Goal: Information Seeking & Learning: Learn about a topic

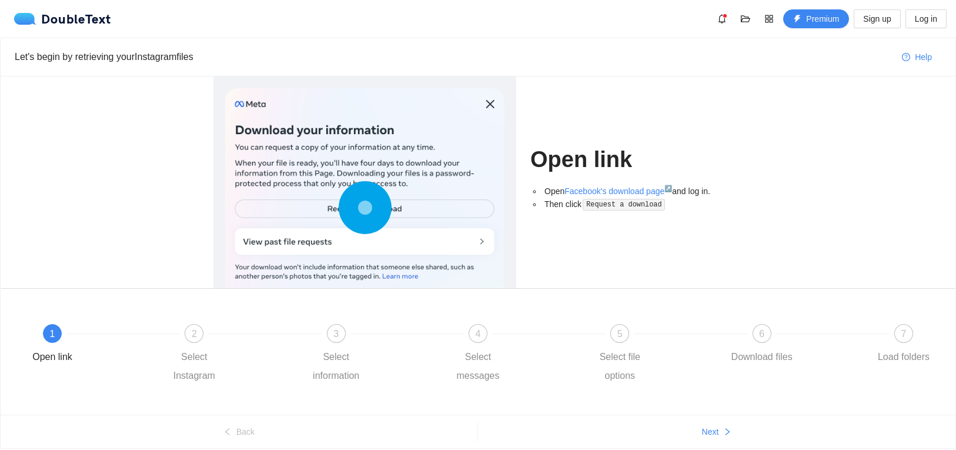
click at [498, 110] on div at bounding box center [364, 210] width 279 height 244
click at [216, 332] on div at bounding box center [265, 333] width 142 height 5
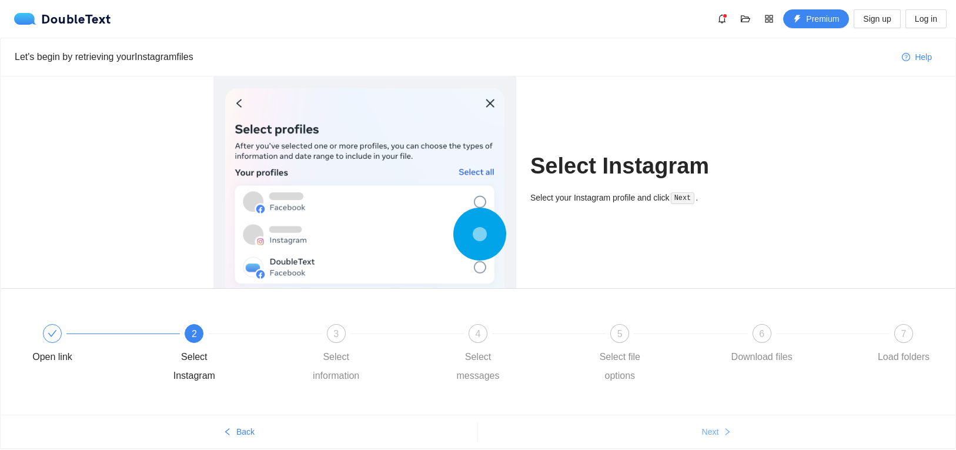
click at [733, 430] on button "Next" at bounding box center [717, 431] width 478 height 19
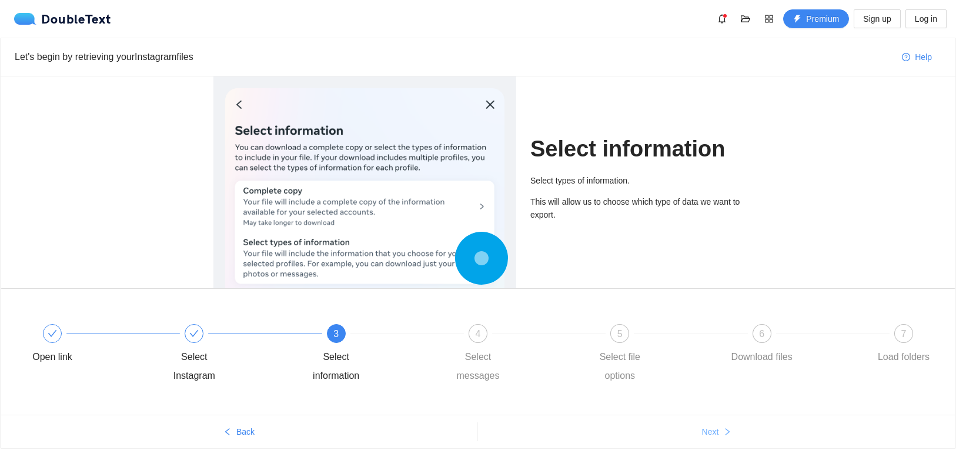
click at [733, 430] on button "Next" at bounding box center [717, 431] width 478 height 19
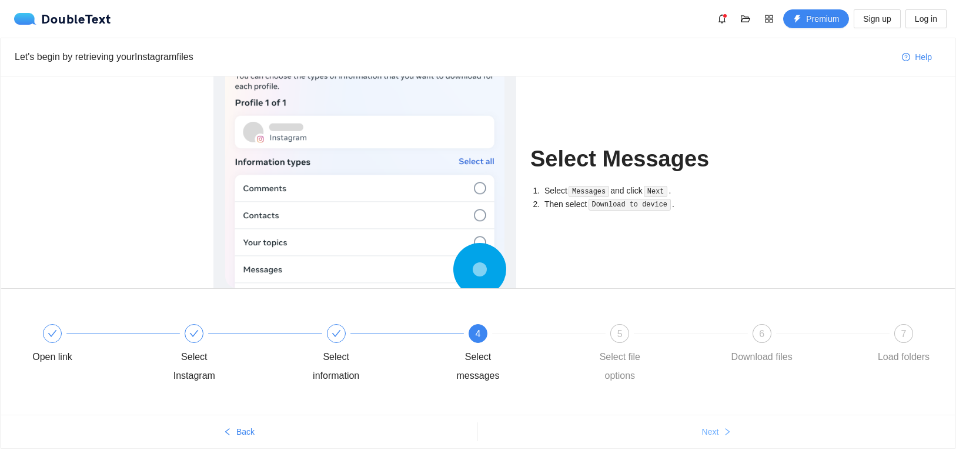
click at [733, 430] on button "Next" at bounding box center [717, 431] width 478 height 19
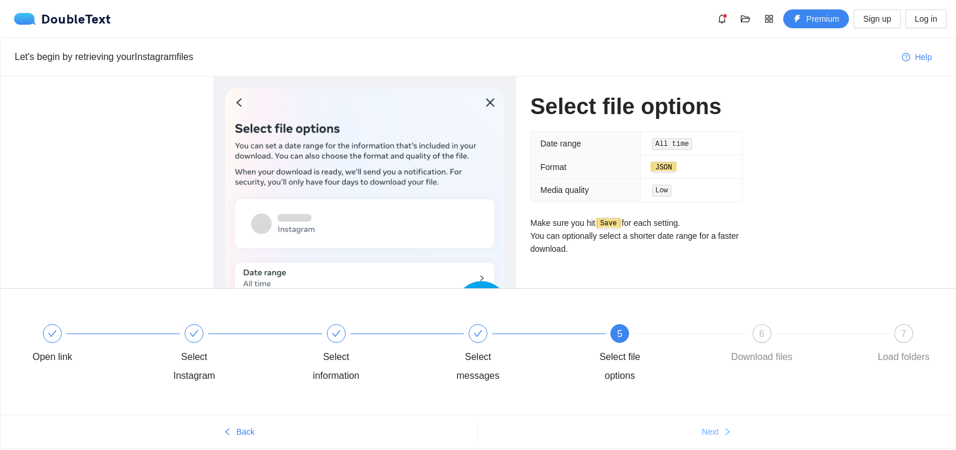
click at [733, 430] on button "Next" at bounding box center [717, 431] width 478 height 19
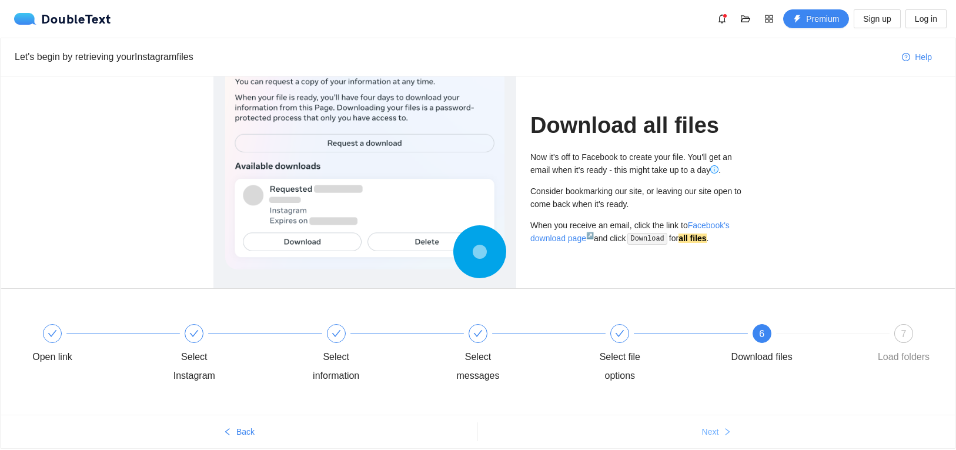
click at [733, 430] on button "Next" at bounding box center [717, 431] width 478 height 19
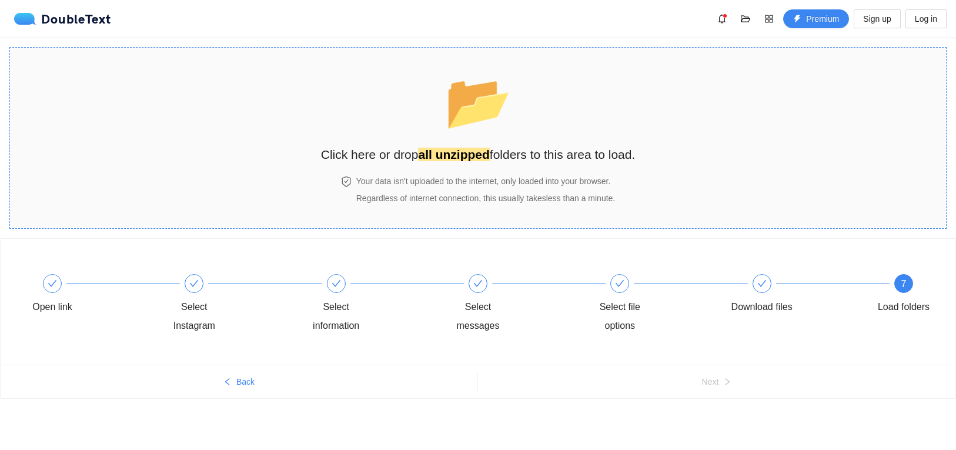
click at [529, 139] on div "📂 Click here or drop all unzipped folders to this area to load." at bounding box center [478, 111] width 315 height 105
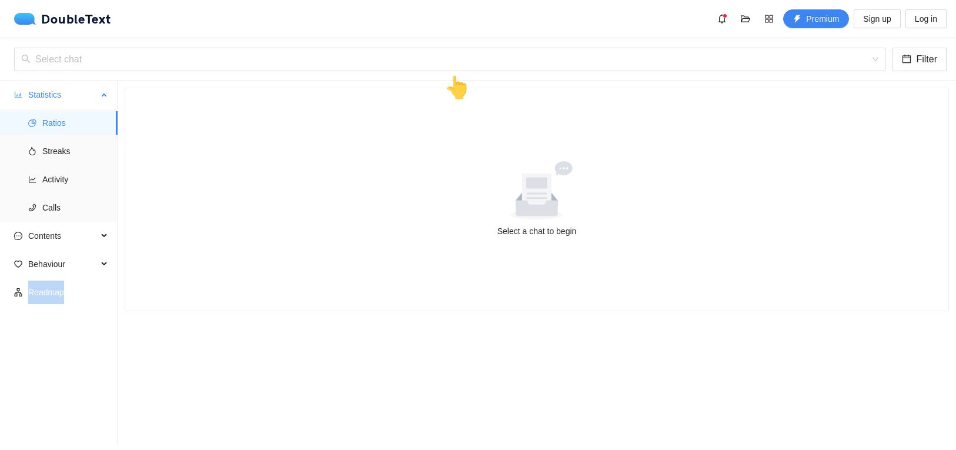
drag, startPoint x: 114, startPoint y: 115, endPoint x: 124, endPoint y: 174, distance: 59.6
click at [118, 135] on li "Ratios" at bounding box center [59, 123] width 118 height 24
click at [168, 204] on div at bounding box center [536, 190] width 795 height 59
click at [101, 235] on div "Contents" at bounding box center [59, 236] width 118 height 24
click at [69, 264] on span "Word Cloud" at bounding box center [75, 264] width 66 height 24
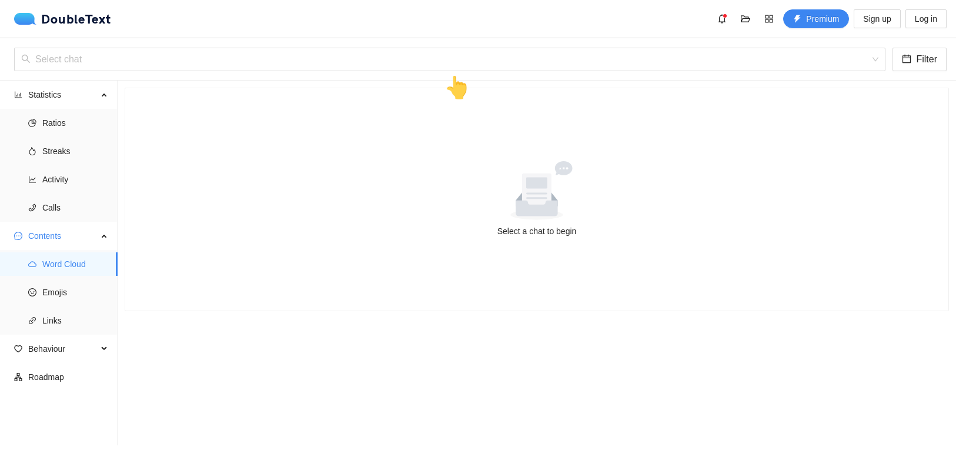
click at [551, 226] on div "Select a chat to begin" at bounding box center [536, 231] width 795 height 13
click at [548, 198] on icon at bounding box center [536, 192] width 29 height 39
click at [476, 169] on div at bounding box center [536, 190] width 795 height 59
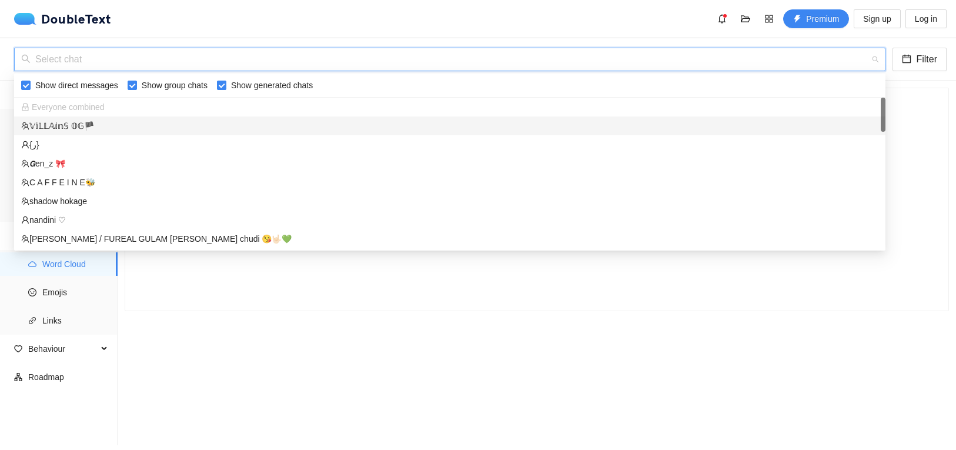
click at [400, 55] on input "search" at bounding box center [445, 59] width 849 height 22
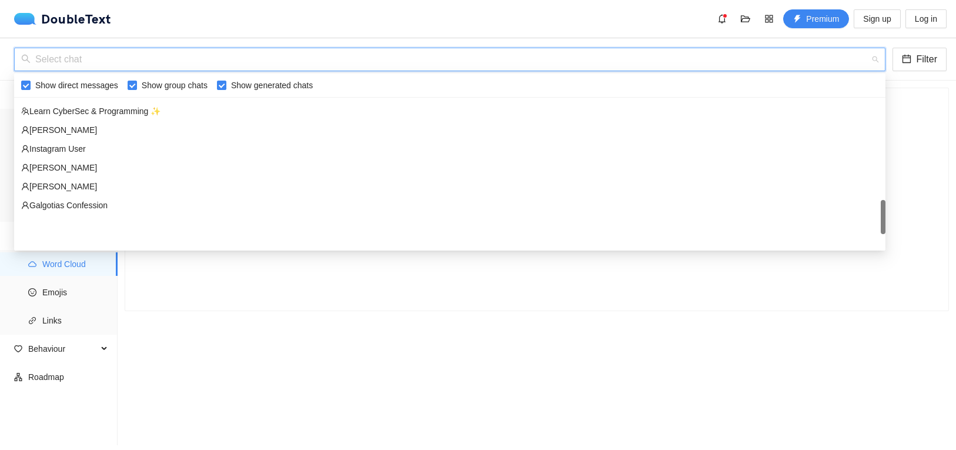
scroll to position [677, 0]
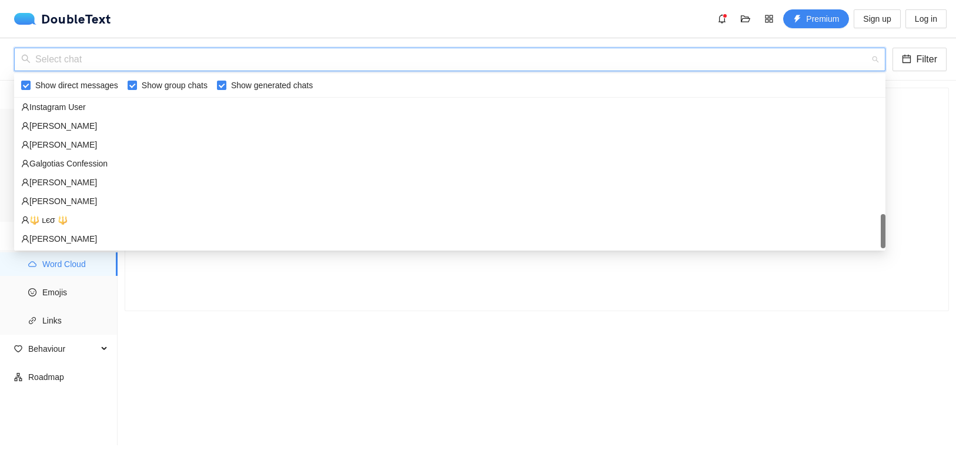
drag, startPoint x: 883, startPoint y: 114, endPoint x: 899, endPoint y: 240, distance: 127.4
click at [899, 240] on body "DoubleText Premium Sign up Log in 📂 Click here or drop all unzipped folders to …" at bounding box center [478, 225] width 956 height 450
drag, startPoint x: 882, startPoint y: 237, endPoint x: 884, endPoint y: 218, distance: 19.5
click at [884, 218] on div "[PERSON_NAME] Instagram User [PERSON_NAME] Galgotias Confession [PERSON_NAME] […" at bounding box center [450, 163] width 872 height 169
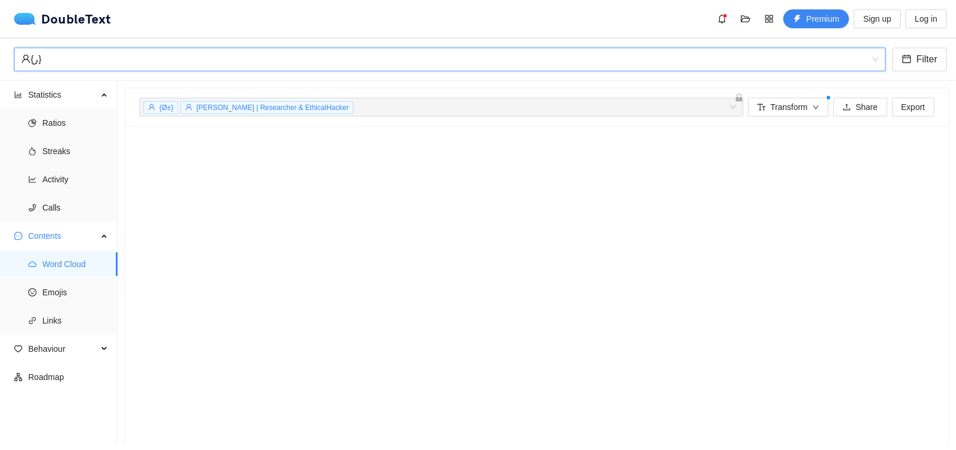
scroll to position [19, 0]
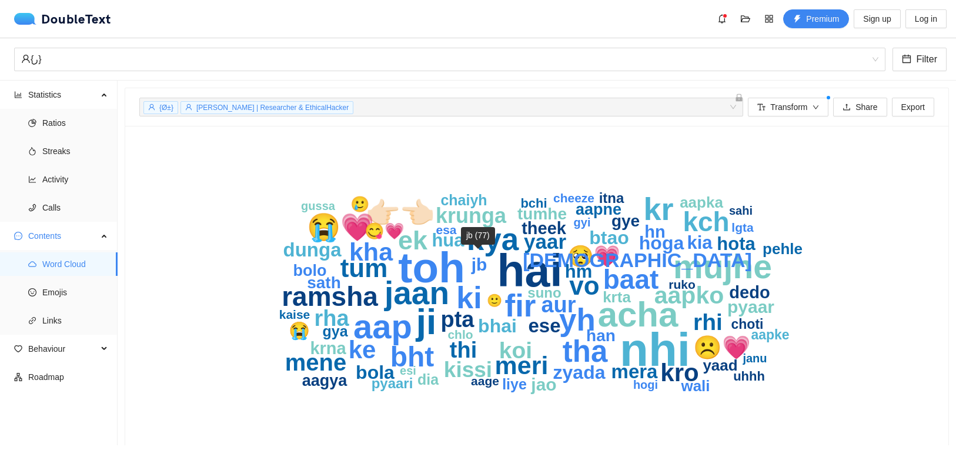
drag, startPoint x: 595, startPoint y: 240, endPoint x: 528, endPoint y: 304, distance: 92.8
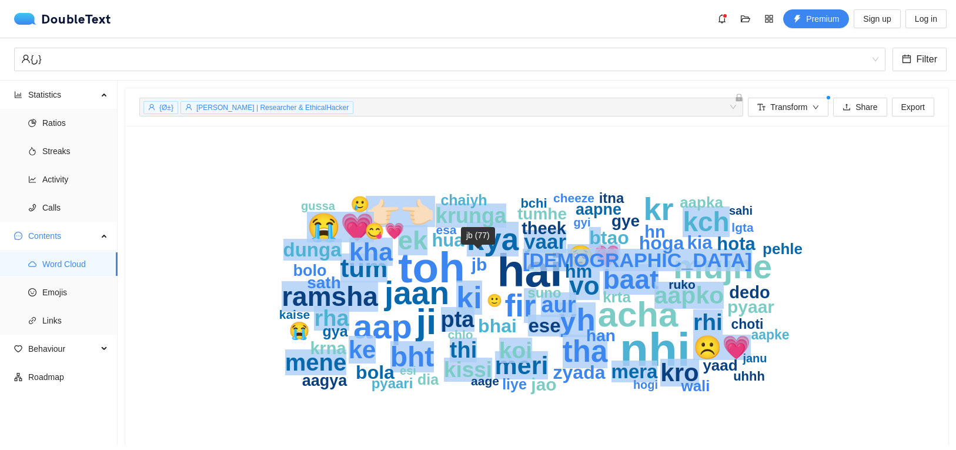
click at [528, 304] on g "nhi hai toh ji acha aap mujhe jaan kr fir yh kya ki tha bht 👉🏻👈🏻 baat ramsha 😭💗…" at bounding box center [540, 292] width 523 height 205
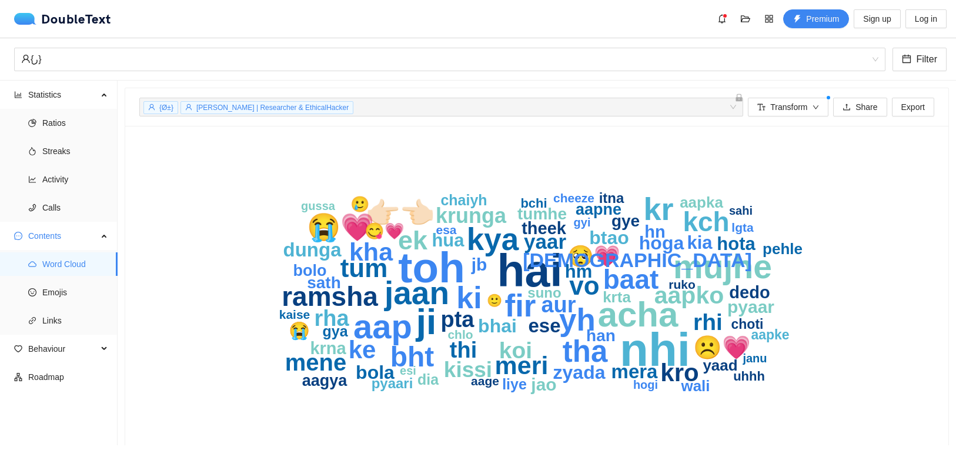
click at [845, 225] on icon "nhi hai toh ji acha aap mujhe jaan kr fir yh kya ki tha bht 👉🏻👈🏻 baat ramsha 😭💗…" at bounding box center [537, 293] width 753 height 306
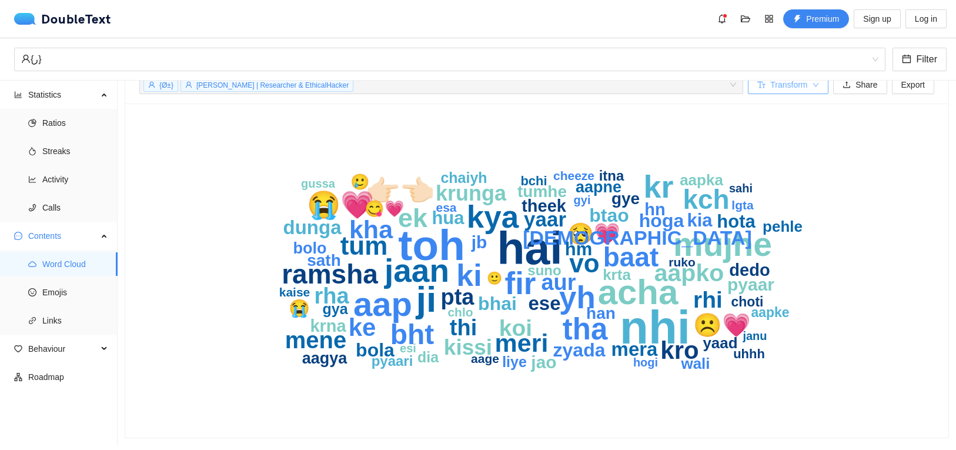
click at [815, 87] on icon "down" at bounding box center [816, 85] width 7 height 7
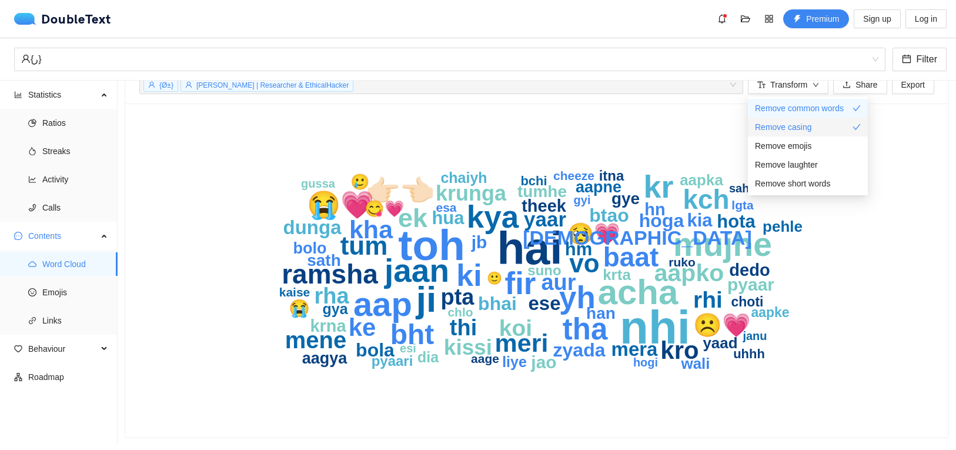
click at [816, 126] on div "Remove casing" at bounding box center [808, 127] width 106 height 13
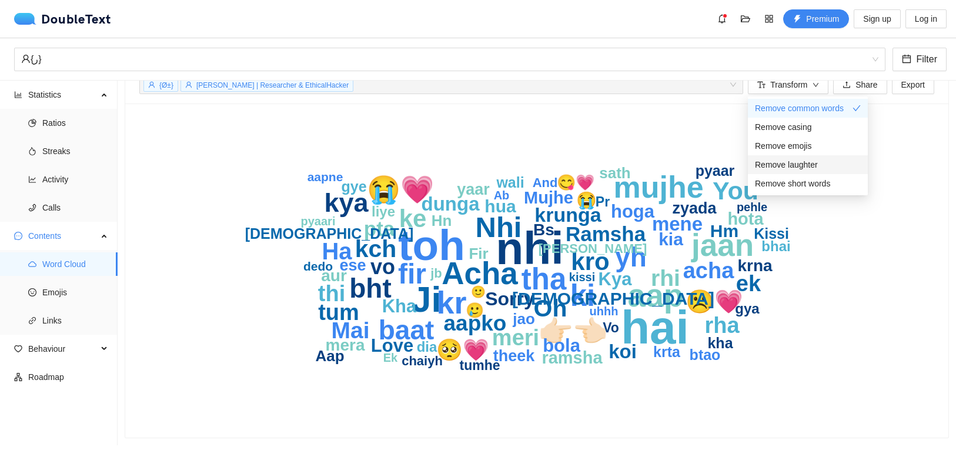
click at [806, 163] on span "Remove laughter" at bounding box center [786, 164] width 63 height 13
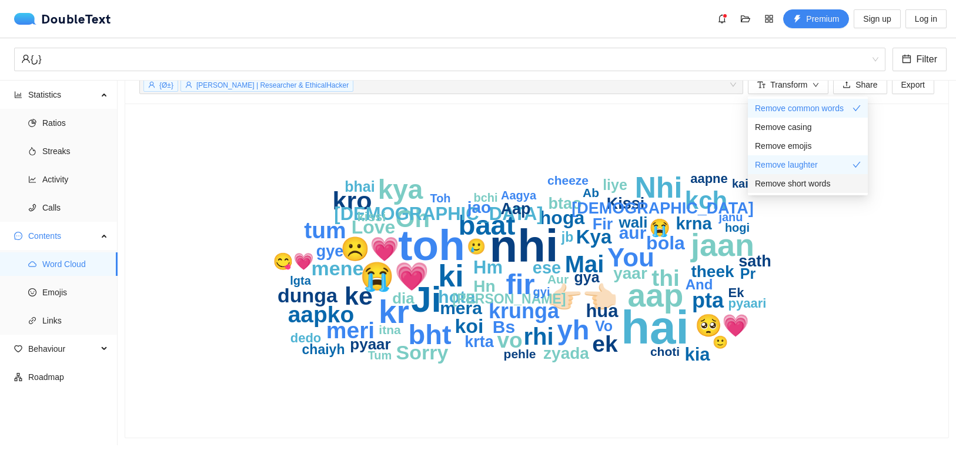
click at [809, 181] on span "Remove short words" at bounding box center [792, 183] width 75 height 13
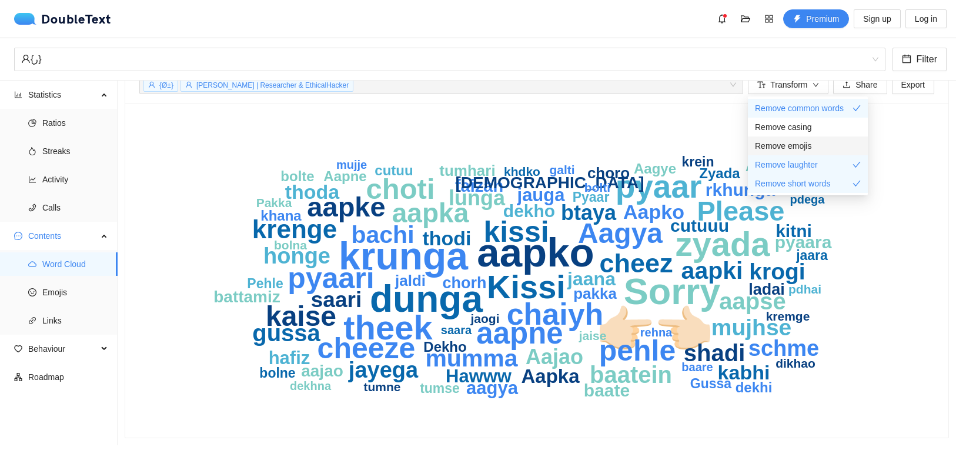
click at [795, 145] on span "Remove emojis" at bounding box center [783, 145] width 56 height 13
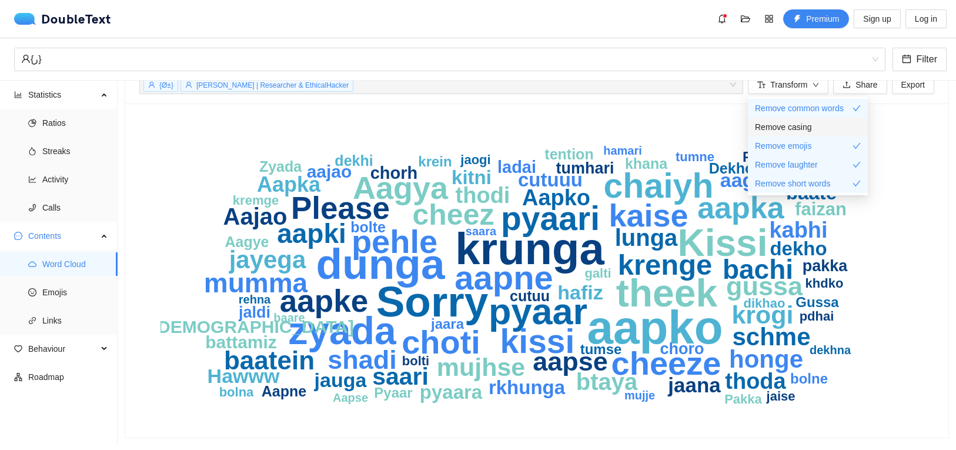
click at [796, 127] on span "Remove casing" at bounding box center [783, 127] width 57 height 13
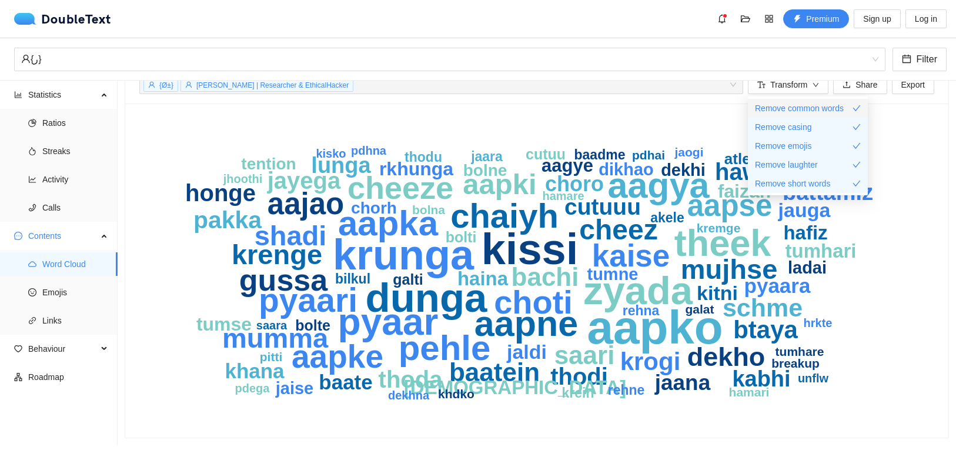
click at [818, 110] on span "Remove common words" at bounding box center [799, 108] width 89 height 13
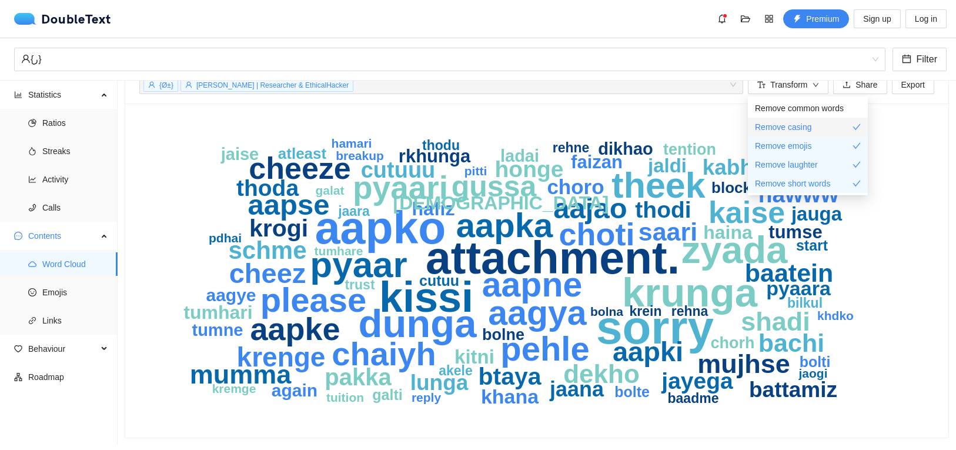
click at [795, 129] on span "Remove casing" at bounding box center [783, 127] width 57 height 13
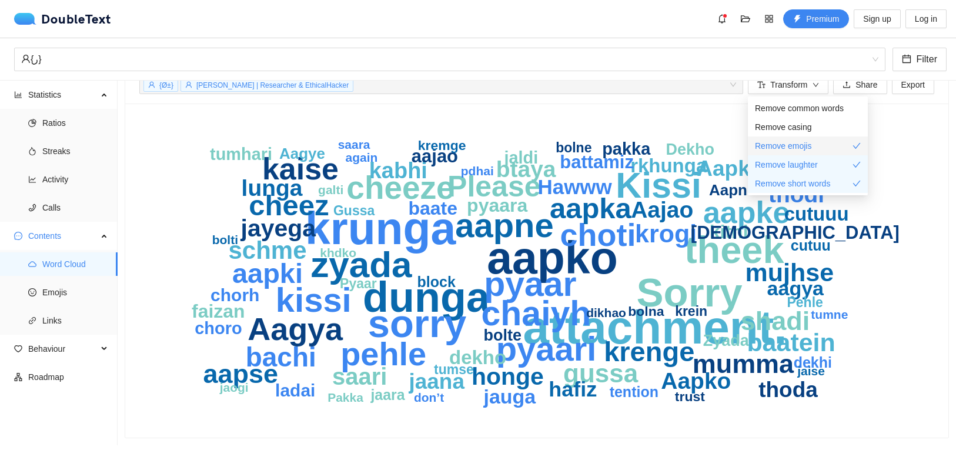
click at [786, 146] on span "Remove emojis" at bounding box center [783, 145] width 56 height 13
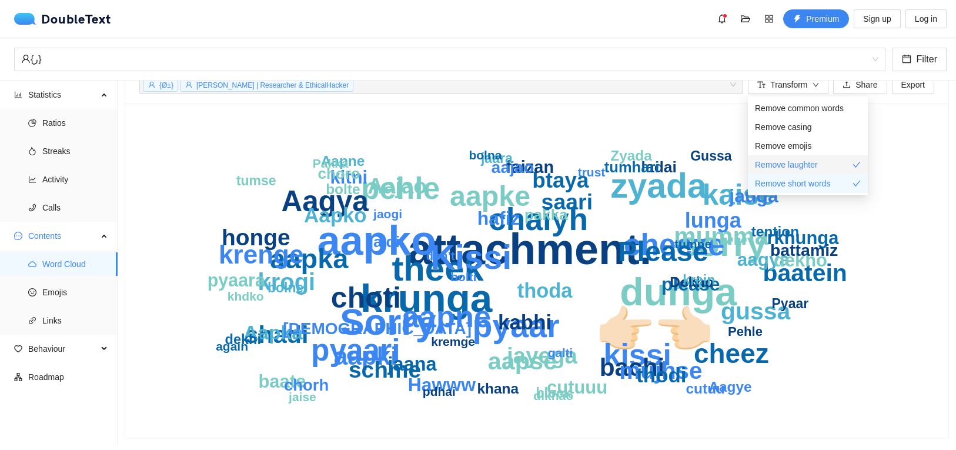
click at [786, 159] on span "Remove laughter" at bounding box center [786, 164] width 63 height 13
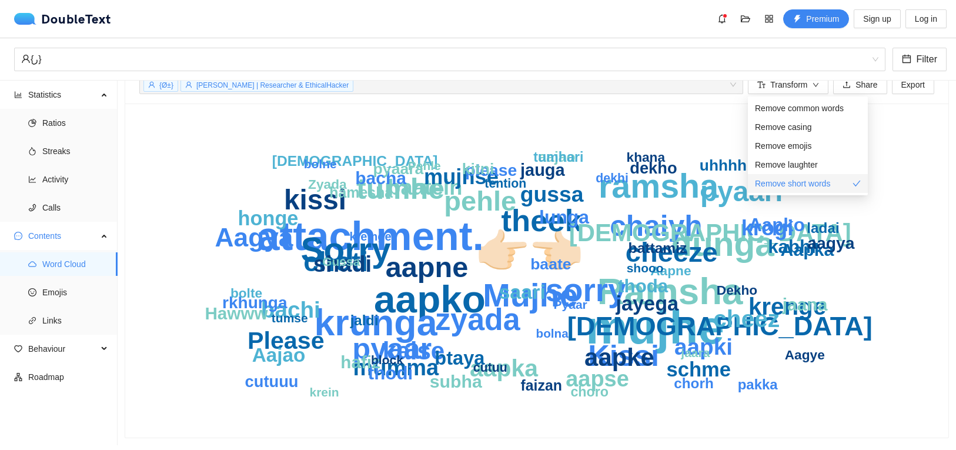
click at [790, 175] on li "Remove short words" at bounding box center [808, 183] width 120 height 19
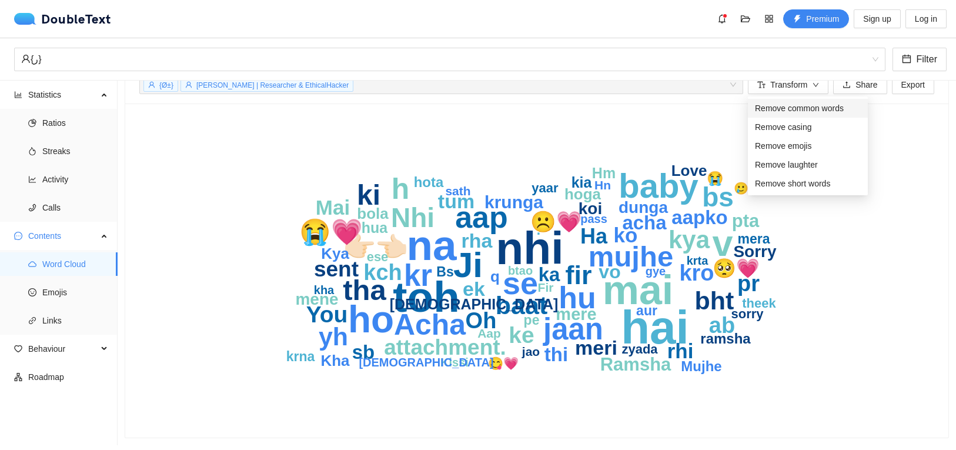
click at [793, 105] on span "Remove common words" at bounding box center [799, 108] width 89 height 13
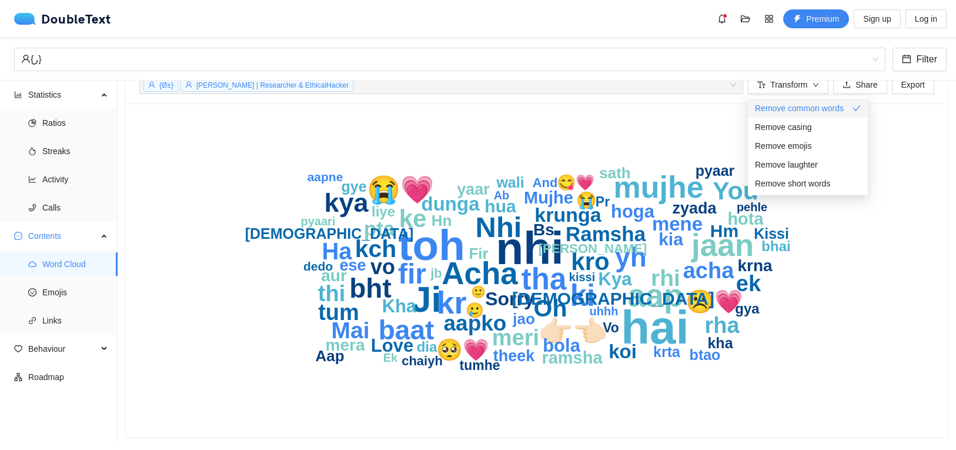
click at [793, 105] on span "Remove common words" at bounding box center [799, 108] width 89 height 13
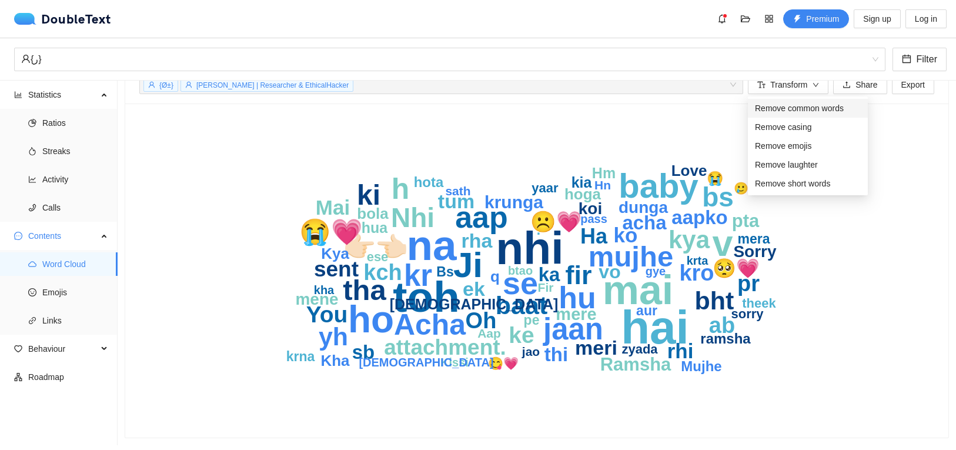
click at [809, 106] on span "Remove common words" at bounding box center [799, 108] width 89 height 13
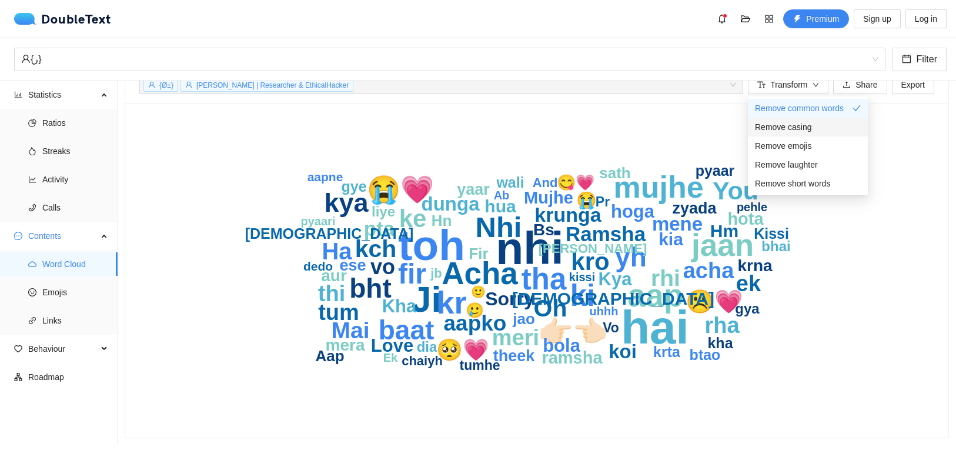
click at [774, 125] on span "Remove casing" at bounding box center [783, 127] width 57 height 13
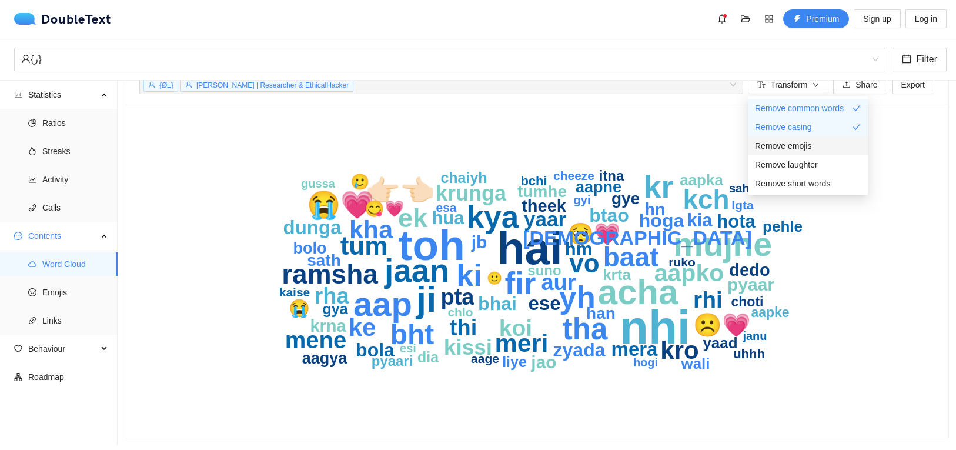
click at [785, 141] on span "Remove emojis" at bounding box center [783, 145] width 56 height 13
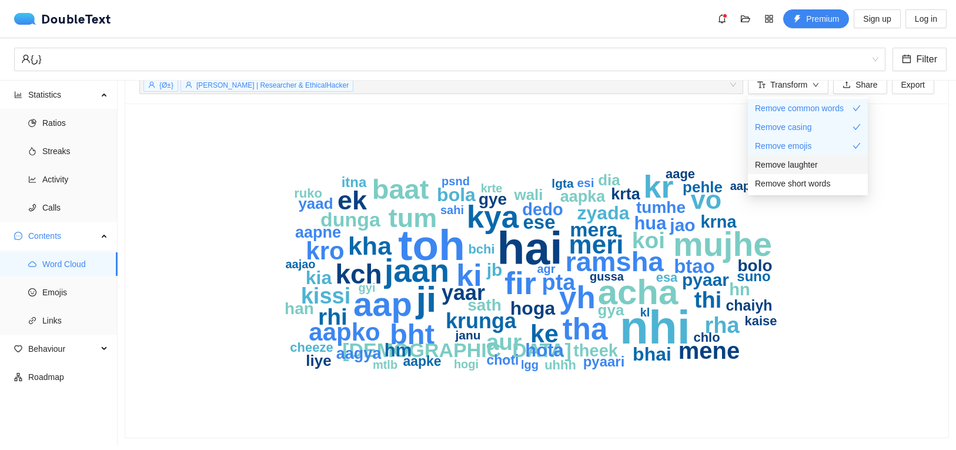
click at [790, 167] on span "Remove laughter" at bounding box center [786, 164] width 63 height 13
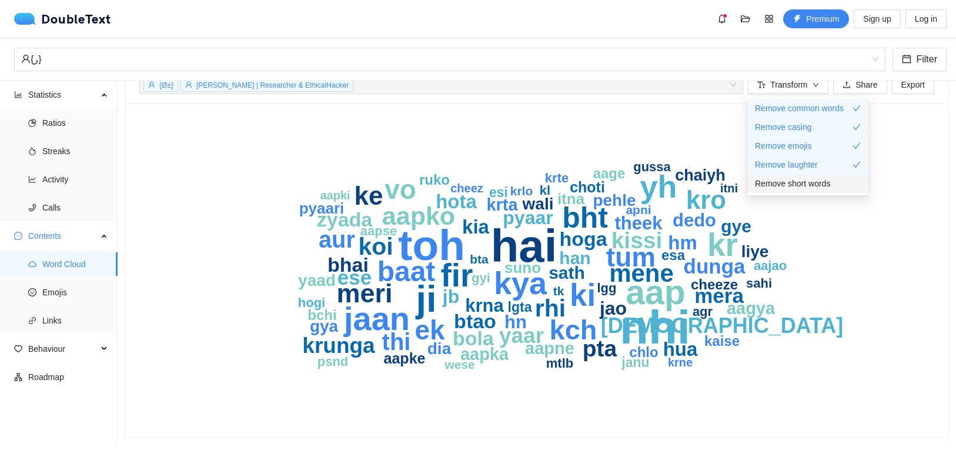
click at [815, 189] on span "Remove short words" at bounding box center [792, 183] width 75 height 13
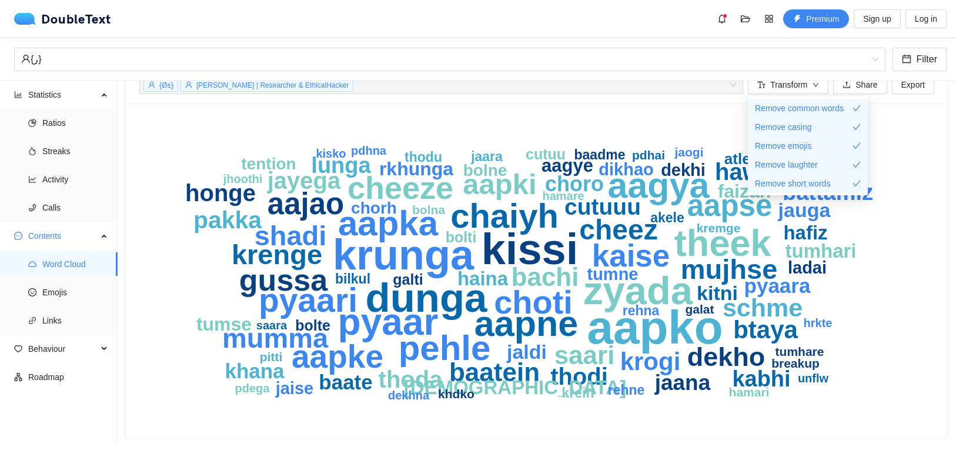
click at [451, 134] on icon "aapko kissi krunga dunga zyada pyaar theek aapne aagya aapka pehle chaiyh pyaar…" at bounding box center [537, 271] width 753 height 306
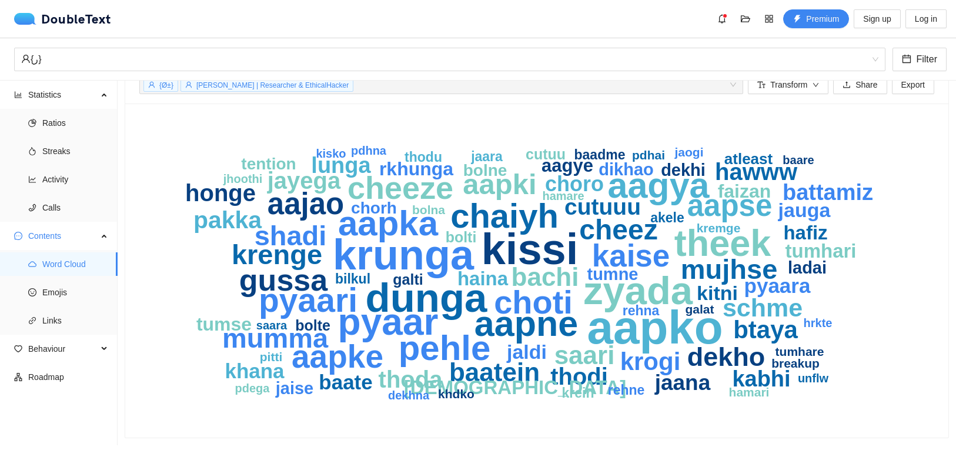
click at [733, 90] on div "{Ø±} [PERSON_NAME] | Researcher & EthicalHacker + 0 ..." at bounding box center [441, 84] width 604 height 19
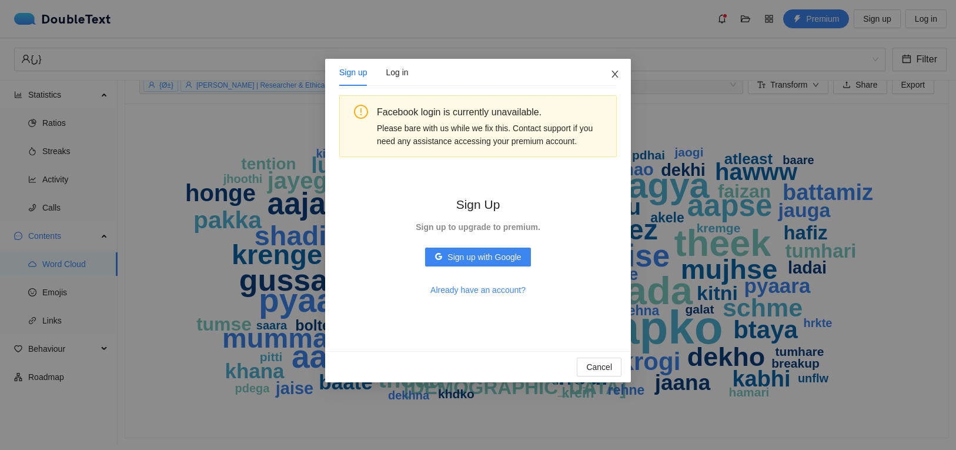
click at [617, 73] on icon "close" at bounding box center [615, 74] width 6 height 7
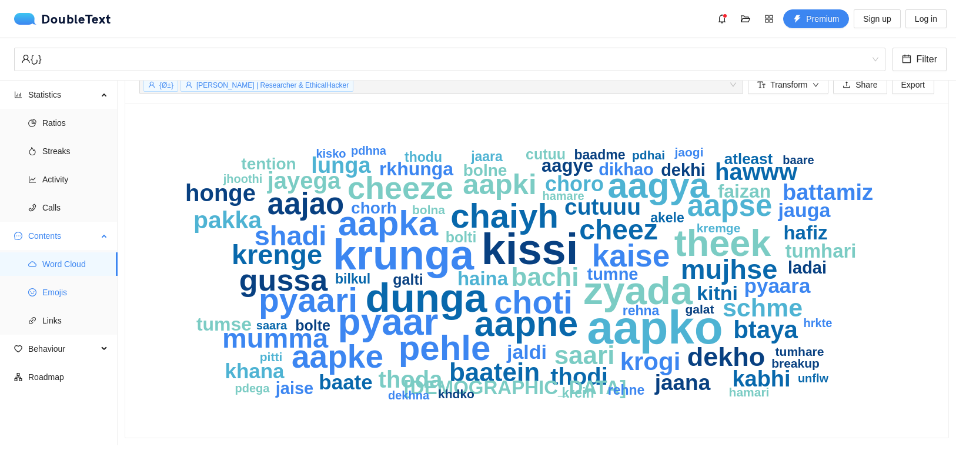
click at [61, 285] on span "Emojis" at bounding box center [75, 293] width 66 height 24
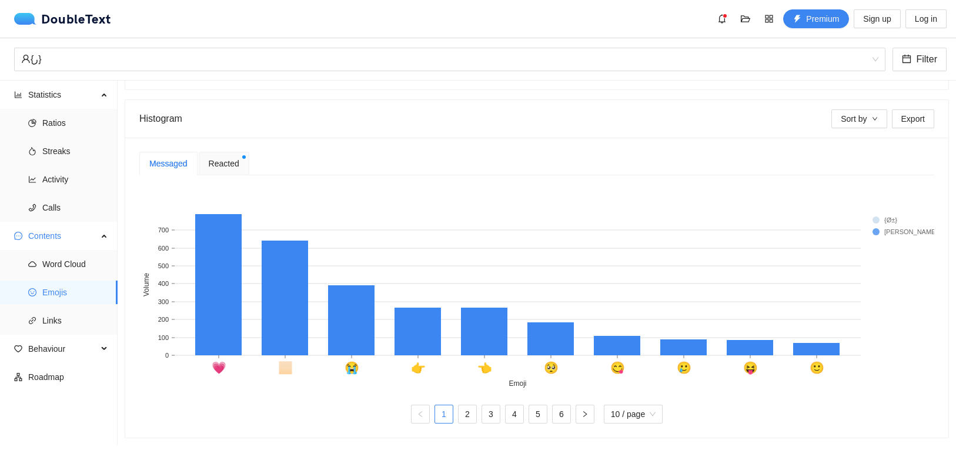
scroll to position [124, 0]
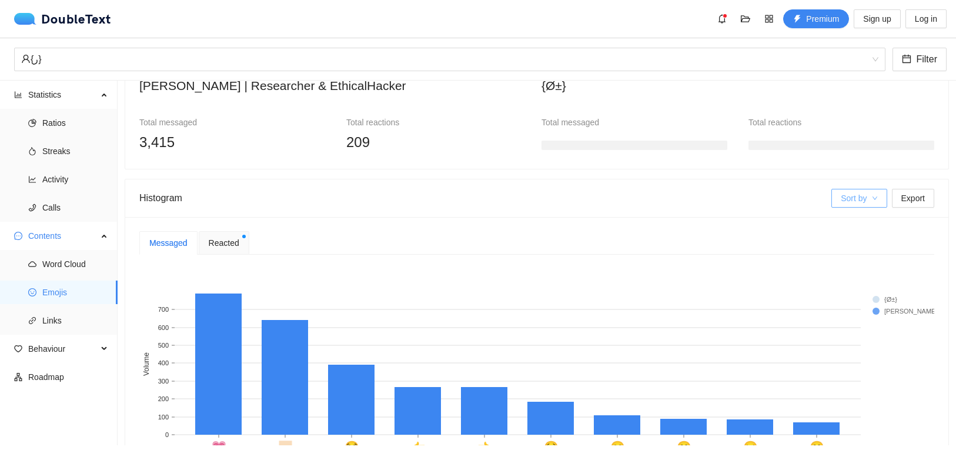
click at [872, 205] on button "Sort by" at bounding box center [859, 198] width 55 height 19
click at [737, 237] on div "Messaged Reacted" at bounding box center [536, 243] width 795 height 24
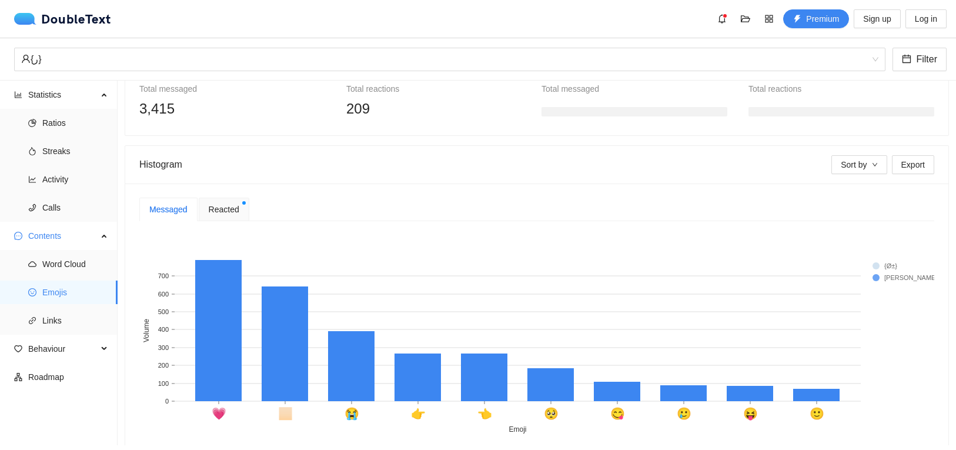
scroll to position [203, 0]
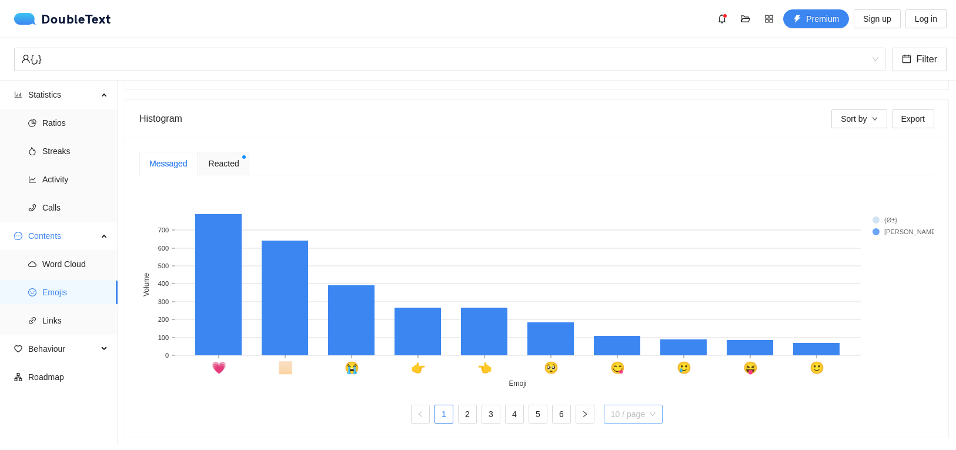
click at [626, 416] on span "10 / page" at bounding box center [633, 414] width 45 height 18
click at [631, 395] on div "20 / page" at bounding box center [633, 390] width 45 height 13
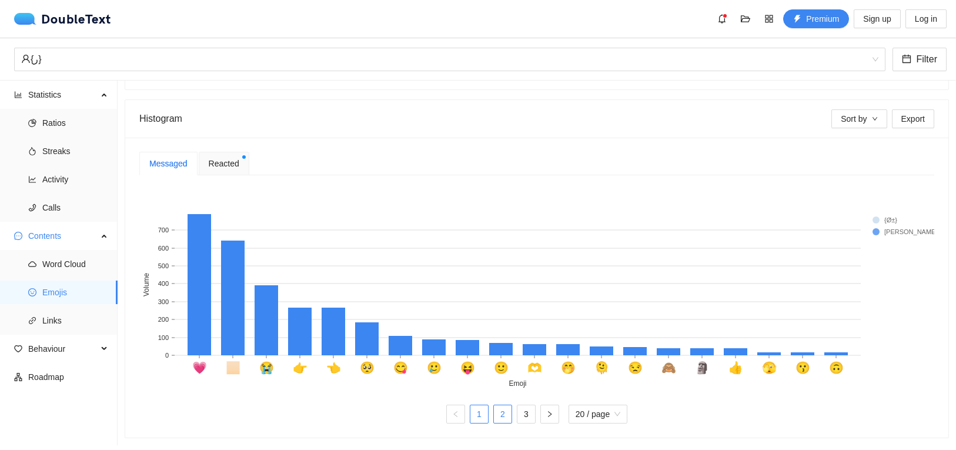
click at [510, 413] on link "2" at bounding box center [503, 414] width 18 height 18
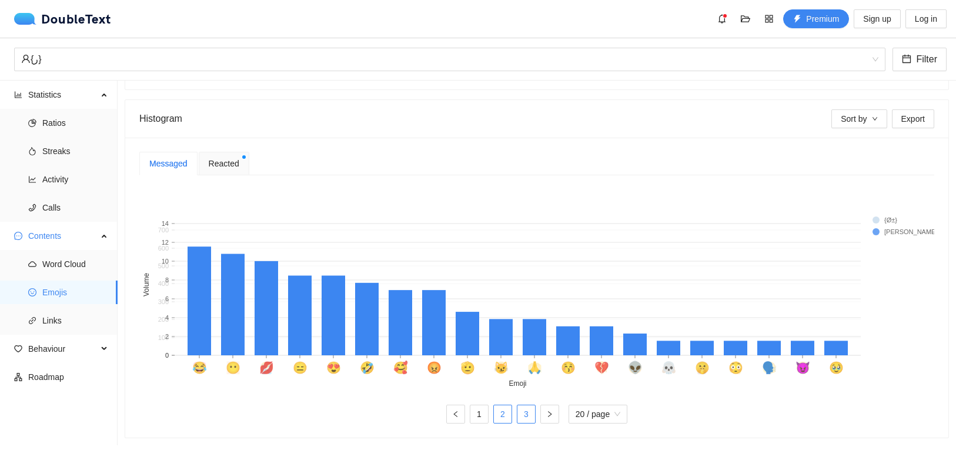
click at [521, 413] on link "3" at bounding box center [527, 414] width 18 height 18
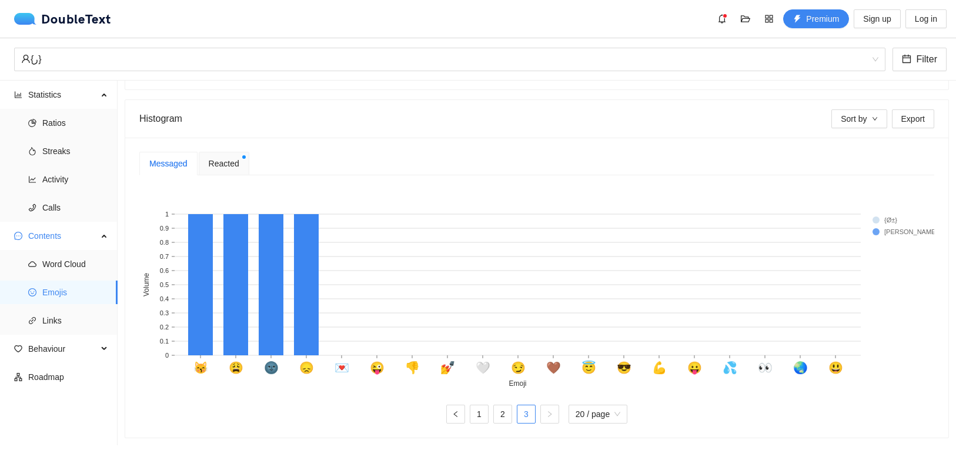
click at [232, 162] on span "Reacted" at bounding box center [224, 163] width 31 height 13
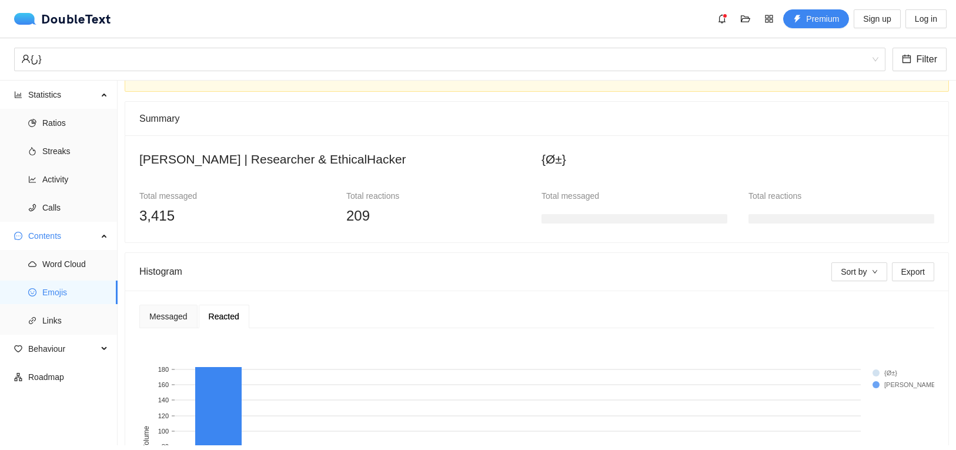
scroll to position [0, 0]
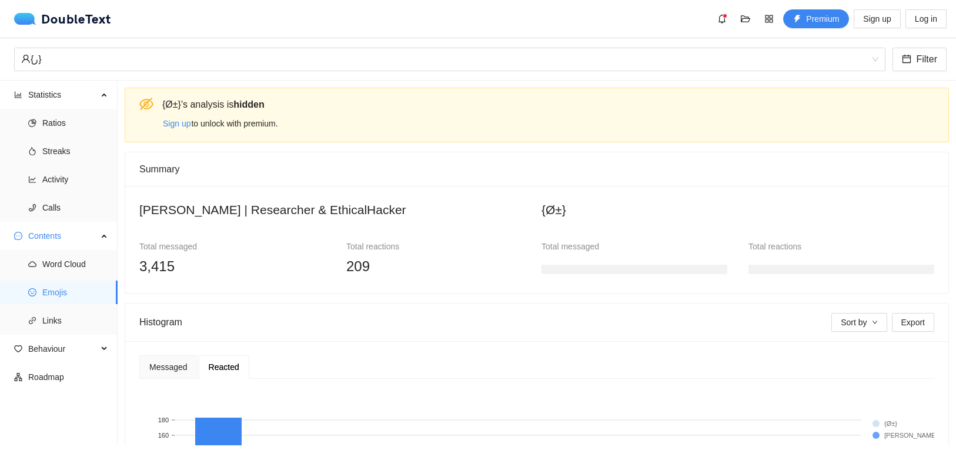
click at [165, 263] on span "3,415" at bounding box center [156, 266] width 35 height 16
click at [181, 266] on div "3,415" at bounding box center [232, 266] width 186 height 22
click at [154, 262] on span "3,415" at bounding box center [156, 266] width 35 height 16
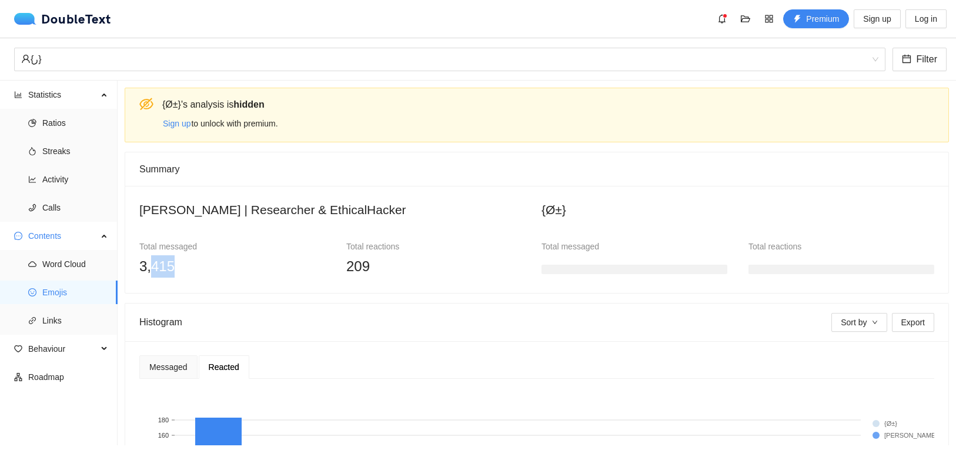
click at [154, 262] on span "3,415" at bounding box center [156, 266] width 35 height 16
click at [164, 262] on span "3,415" at bounding box center [156, 266] width 35 height 16
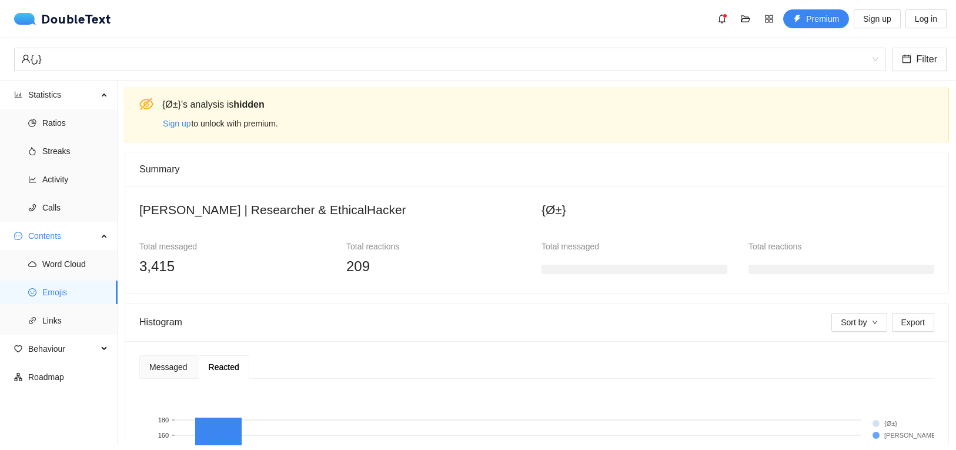
click at [245, 256] on div "3,415" at bounding box center [232, 266] width 186 height 22
click at [63, 318] on span "Links" at bounding box center [75, 321] width 66 height 24
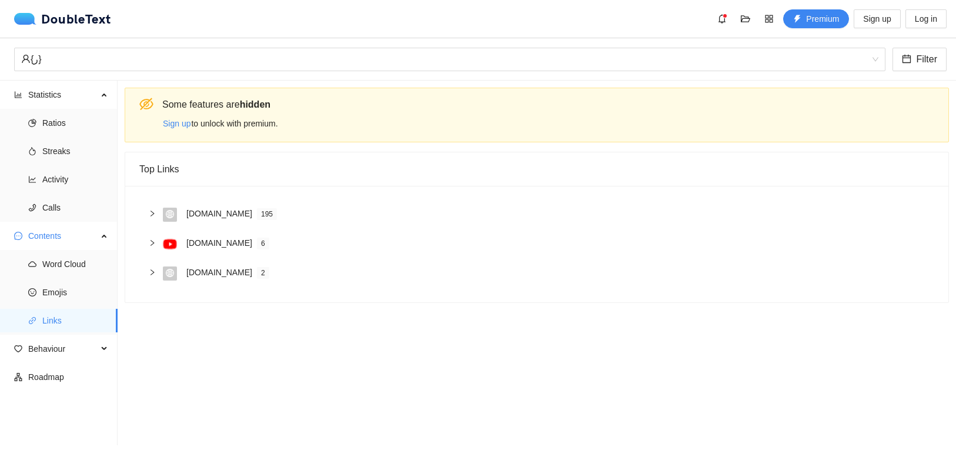
click at [152, 214] on icon "right" at bounding box center [152, 213] width 7 height 7
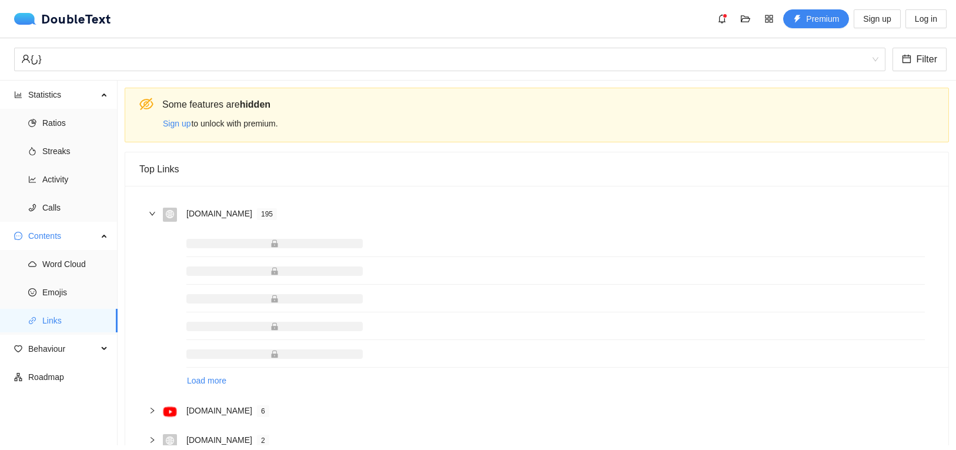
click at [152, 214] on icon "right" at bounding box center [152, 213] width 7 height 7
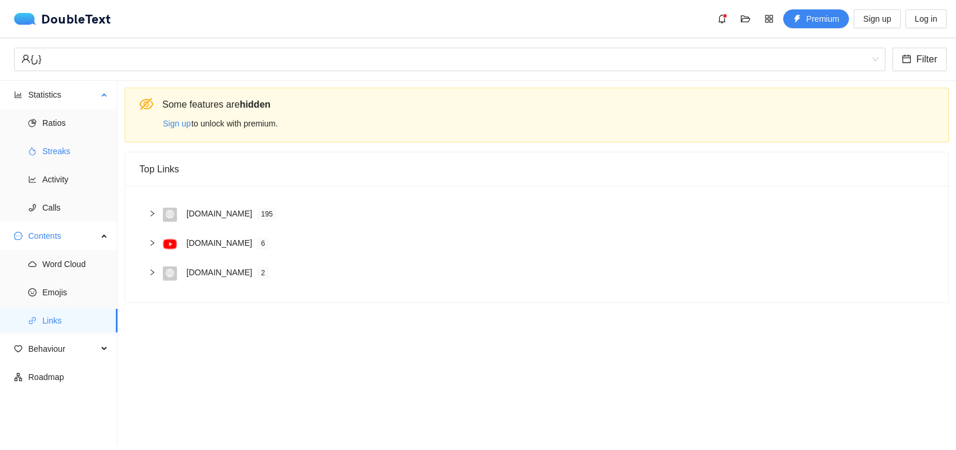
click at [58, 151] on span "Streaks" at bounding box center [75, 151] width 66 height 24
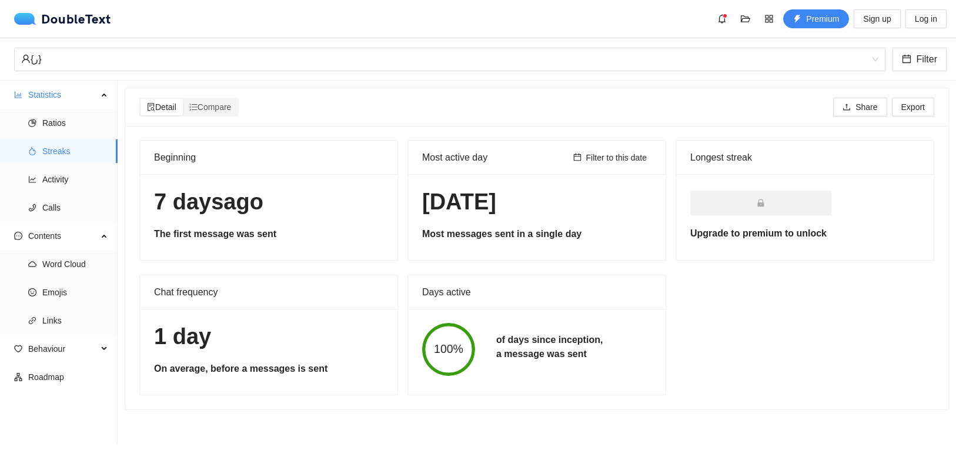
click at [200, 226] on div "[DATE] The first message was sent" at bounding box center [269, 217] width 258 height 86
click at [206, 232] on h5 "The first message was sent" at bounding box center [268, 234] width 229 height 14
click at [245, 234] on h5 "The first message was sent" at bounding box center [268, 234] width 229 height 14
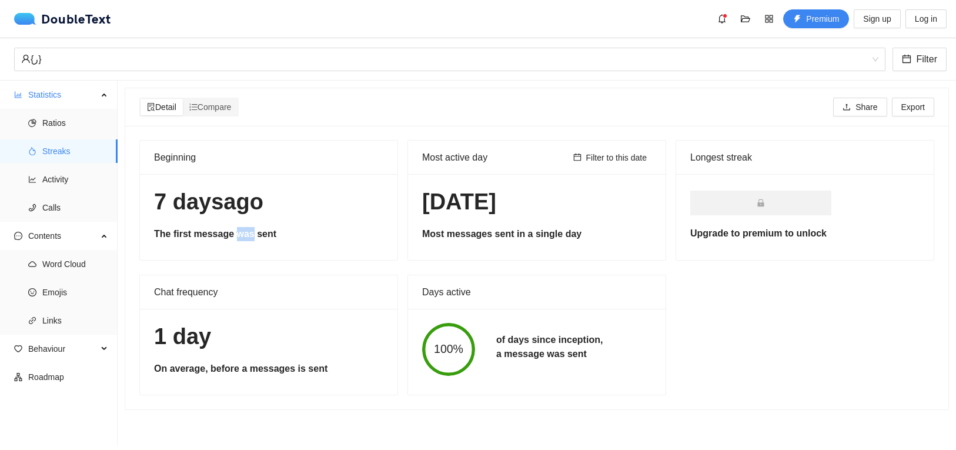
click at [245, 234] on h5 "The first message was sent" at bounding box center [268, 234] width 229 height 14
click at [300, 240] on h5 "The first message was sent" at bounding box center [268, 234] width 229 height 14
click at [473, 234] on h5 "Most messages sent in a single day" at bounding box center [536, 234] width 229 height 14
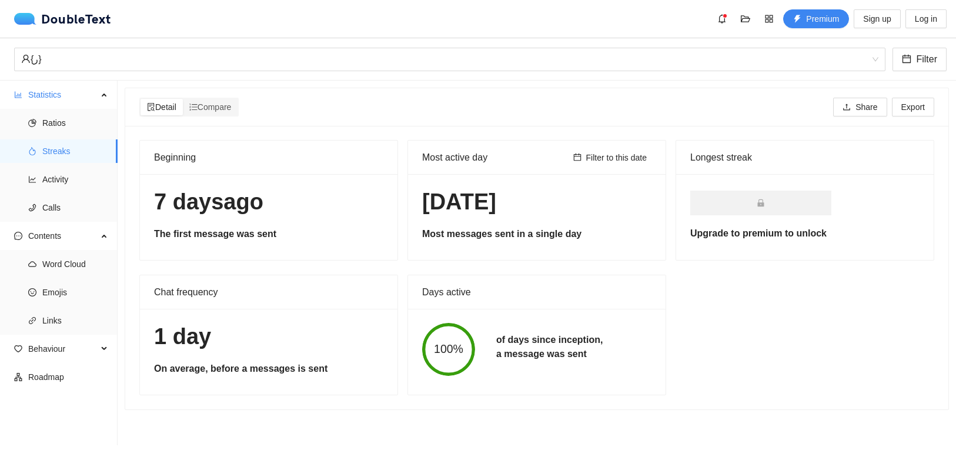
click at [473, 234] on h5 "Most messages sent in a single day" at bounding box center [536, 234] width 229 height 14
click at [524, 232] on h5 "Most messages sent in a single day" at bounding box center [536, 234] width 229 height 14
click at [553, 233] on h5 "Most messages sent in a single day" at bounding box center [536, 234] width 229 height 14
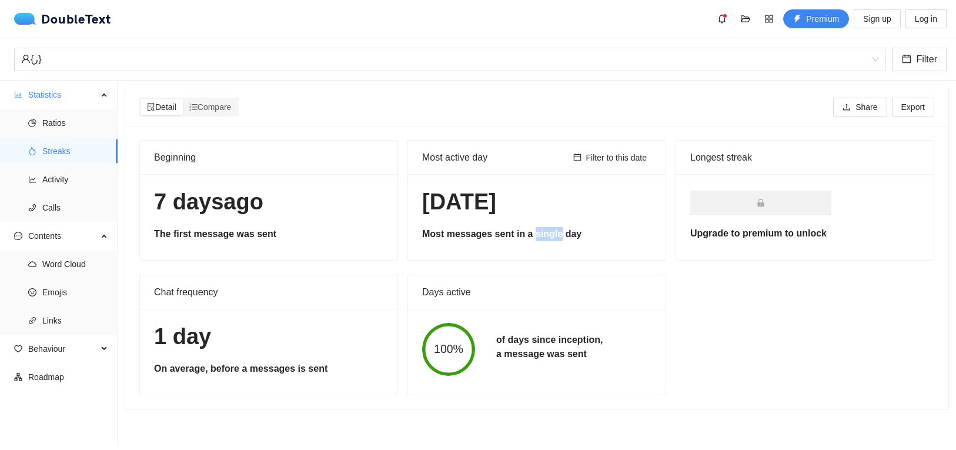
click at [553, 233] on h5 "Most messages sent in a single day" at bounding box center [536, 234] width 229 height 14
click at [496, 212] on h1 "[DATE]" at bounding box center [536, 202] width 229 height 28
click at [523, 350] on h5 "of days since inception, a message was sent" at bounding box center [549, 347] width 106 height 28
click at [274, 344] on h1 "1 day" at bounding box center [268, 337] width 229 height 28
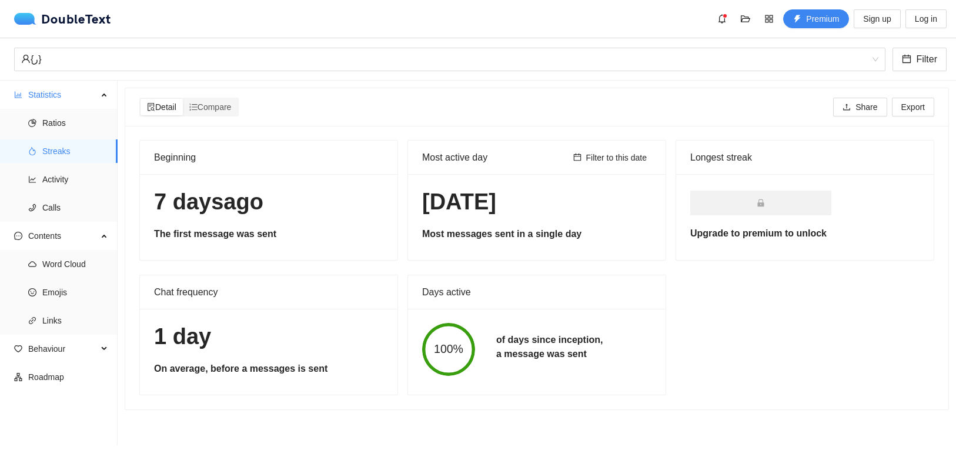
click at [265, 370] on h5 "On average, before a messages is sent" at bounding box center [268, 369] width 229 height 14
click at [306, 363] on h5 "On average, before a messages is sent" at bounding box center [268, 369] width 229 height 14
click at [336, 366] on h5 "On average, before a messages is sent" at bounding box center [268, 369] width 229 height 14
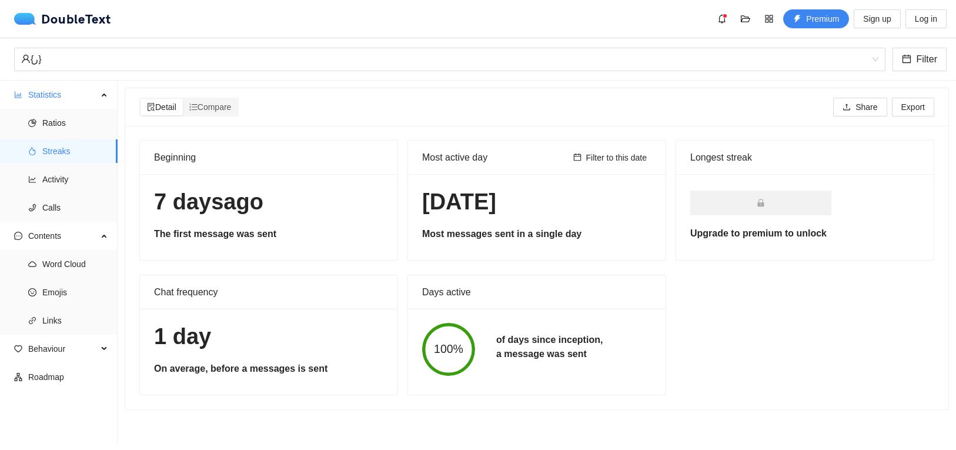
click at [675, 346] on div "Beginning [DATE] The first message was sent Most active day Filter to this date…" at bounding box center [537, 267] width 805 height 255
click at [55, 116] on span "Ratios" at bounding box center [75, 123] width 66 height 24
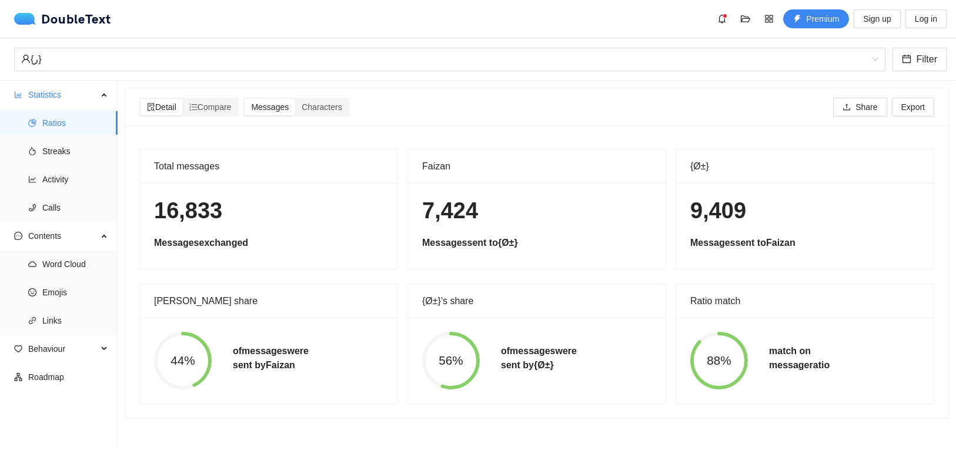
click at [286, 346] on h5 "of messages were sent by [PERSON_NAME]" at bounding box center [271, 358] width 76 height 28
click at [565, 351] on h5 "of messages were sent by {Ø±}" at bounding box center [539, 358] width 76 height 28
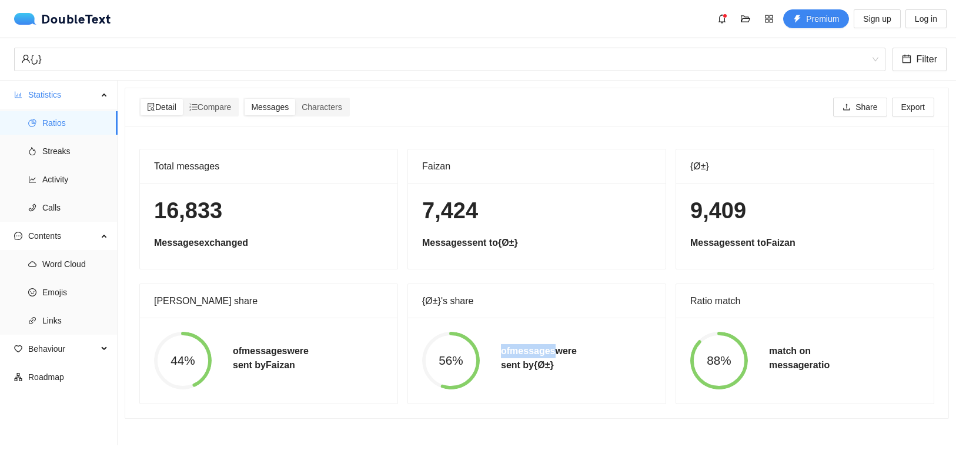
click at [565, 351] on h5 "of messages were sent by {Ø±}" at bounding box center [539, 358] width 76 height 28
click at [783, 349] on h5 "match on message ratio" at bounding box center [799, 358] width 61 height 28
click at [812, 362] on h5 "match on message ratio" at bounding box center [799, 358] width 61 height 28
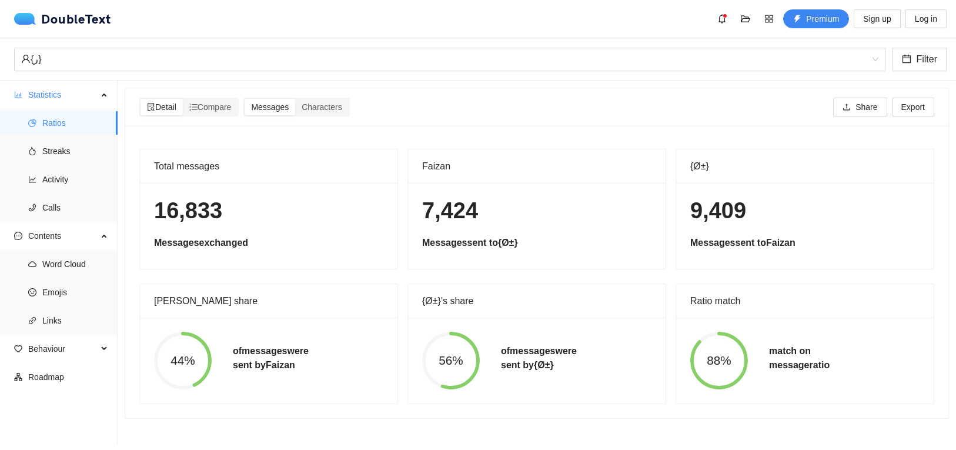
click at [812, 362] on h5 "match on message ratio" at bounding box center [799, 358] width 61 height 28
click at [750, 337] on div "88%" at bounding box center [719, 361] width 79 height 58
drag, startPoint x: 954, startPoint y: 166, endPoint x: 962, endPoint y: 221, distance: 55.7
click at [956, 221] on section "Detail Compare Messages Characters Share Export Total messages 16,833 Messages …" at bounding box center [537, 263] width 839 height 365
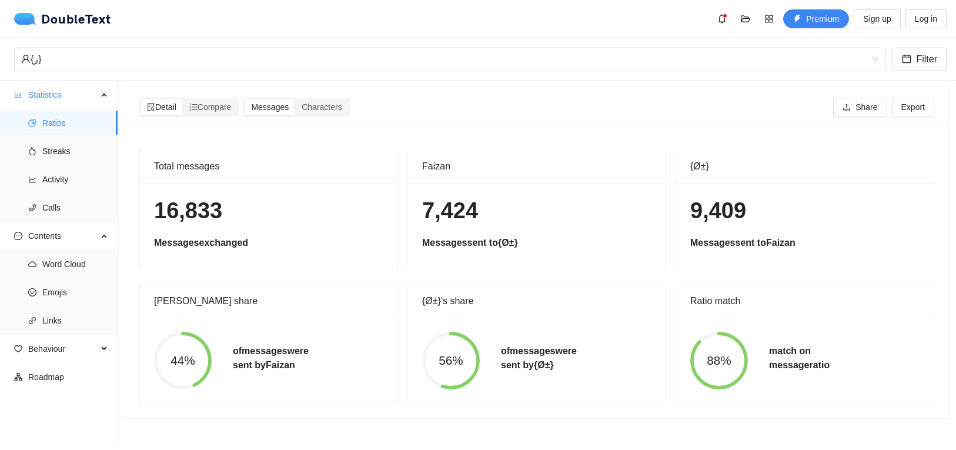
click at [608, 250] on h5 "Messages sent to {Ø±}" at bounding box center [536, 243] width 229 height 14
click at [461, 202] on h1 "7,424" at bounding box center [536, 211] width 229 height 28
click at [238, 206] on h1 "16,833" at bounding box center [268, 211] width 229 height 28
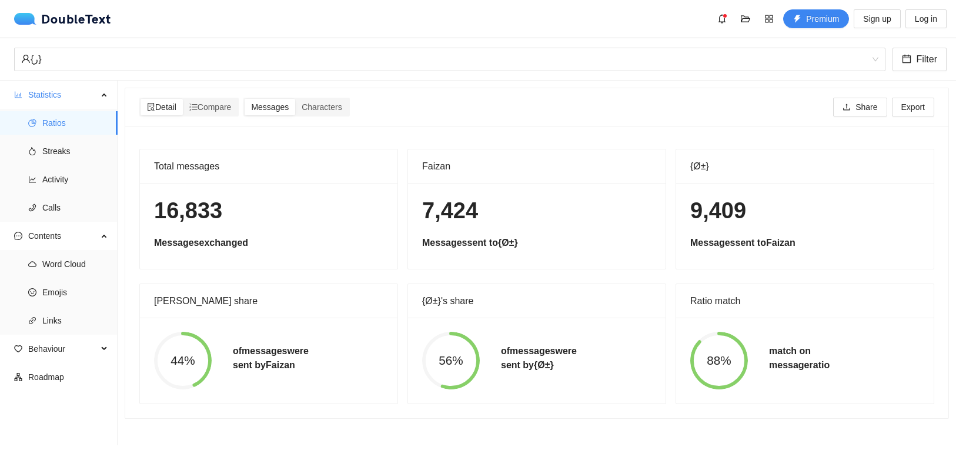
click at [238, 206] on h1 "16,833" at bounding box center [268, 211] width 229 height 28
click at [191, 208] on h1 "16,833" at bounding box center [268, 211] width 229 height 28
click at [743, 222] on h1 "9,409" at bounding box center [804, 211] width 229 height 28
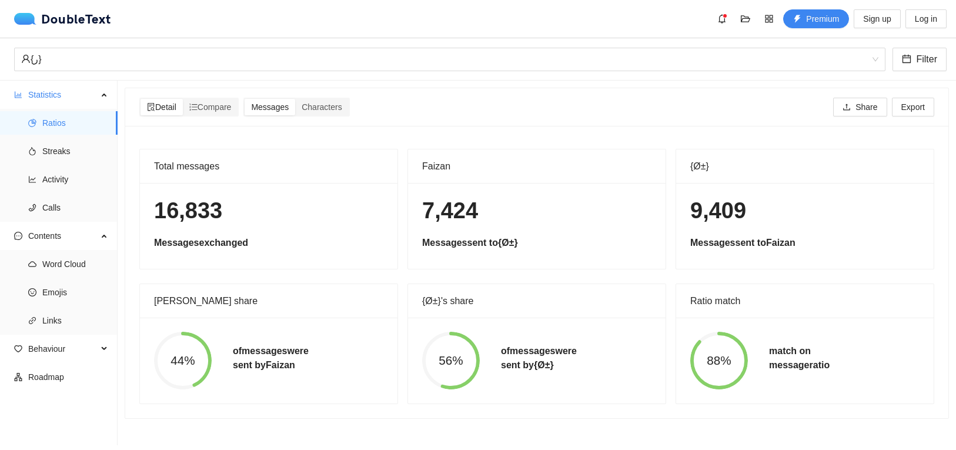
click at [743, 222] on h1 "9,409" at bounding box center [804, 211] width 229 height 28
click at [751, 243] on h5 "Messages sent to [GEOGRAPHIC_DATA]" at bounding box center [804, 243] width 229 height 14
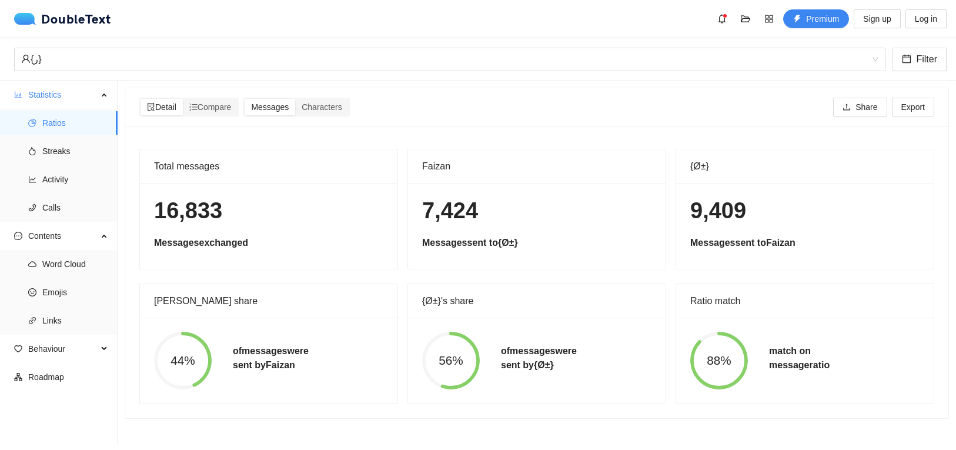
click at [751, 243] on h5 "Messages sent to [GEOGRAPHIC_DATA]" at bounding box center [804, 243] width 229 height 14
click at [488, 205] on h1 "7,424" at bounding box center [536, 211] width 229 height 28
click at [459, 209] on h1 "7,424" at bounding box center [536, 211] width 229 height 28
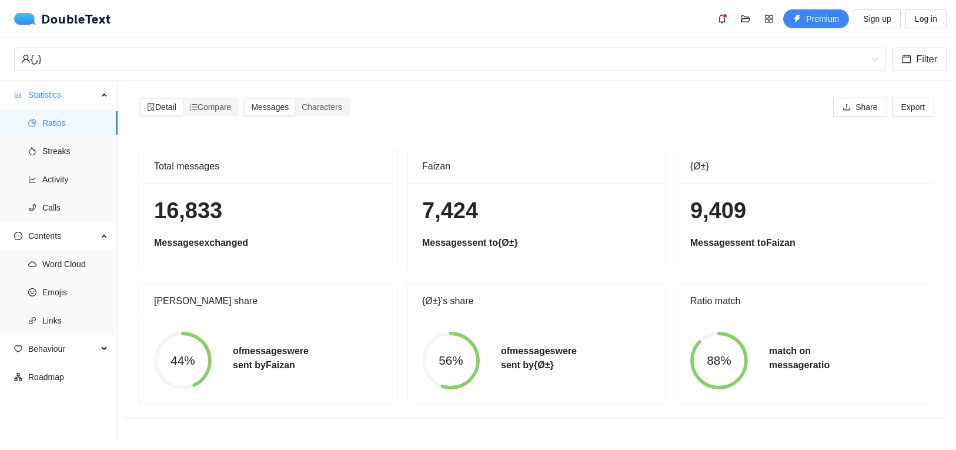
click at [459, 209] on h1 "7,424" at bounding box center [536, 211] width 229 height 28
click at [263, 109] on span "Messages" at bounding box center [270, 106] width 38 height 9
click at [245, 99] on input "Messages" at bounding box center [245, 99] width 0 height 0
click at [218, 109] on span "Compare" at bounding box center [210, 106] width 42 height 9
click at [183, 99] on input "Compare" at bounding box center [183, 99] width 0 height 0
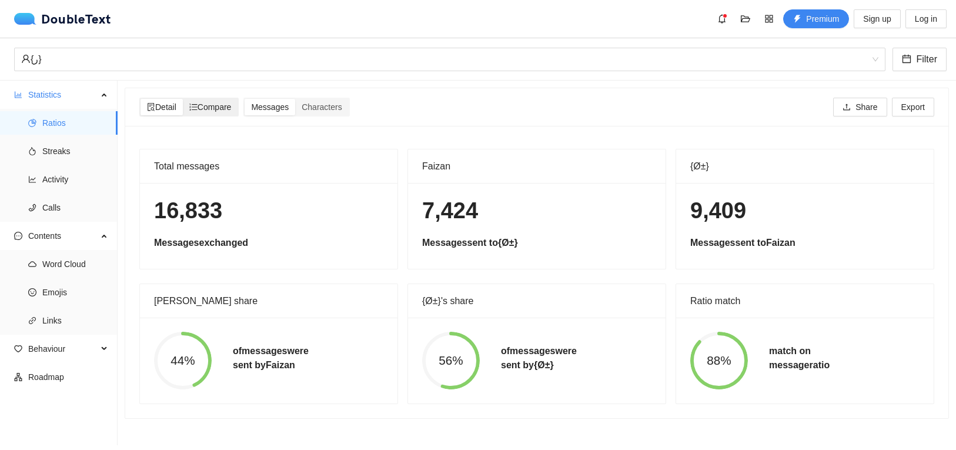
radio input "true"
radio input "false"
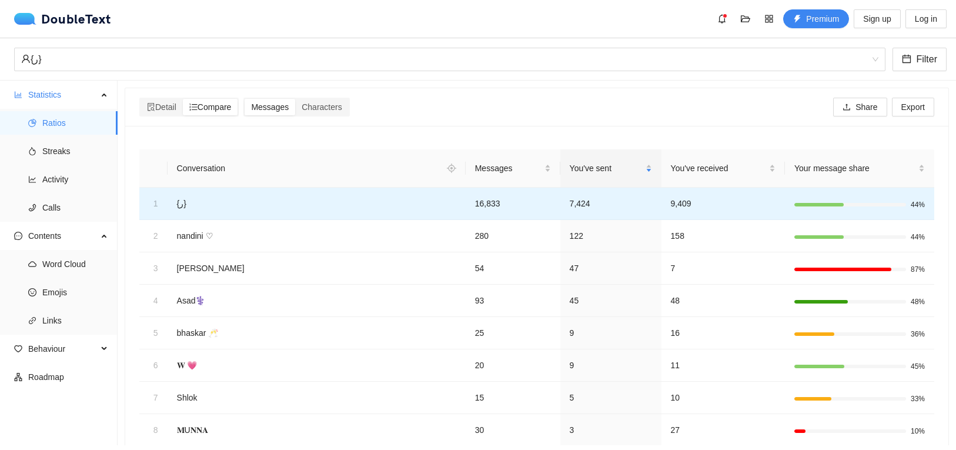
click at [487, 205] on td "16,833" at bounding box center [513, 204] width 95 height 32
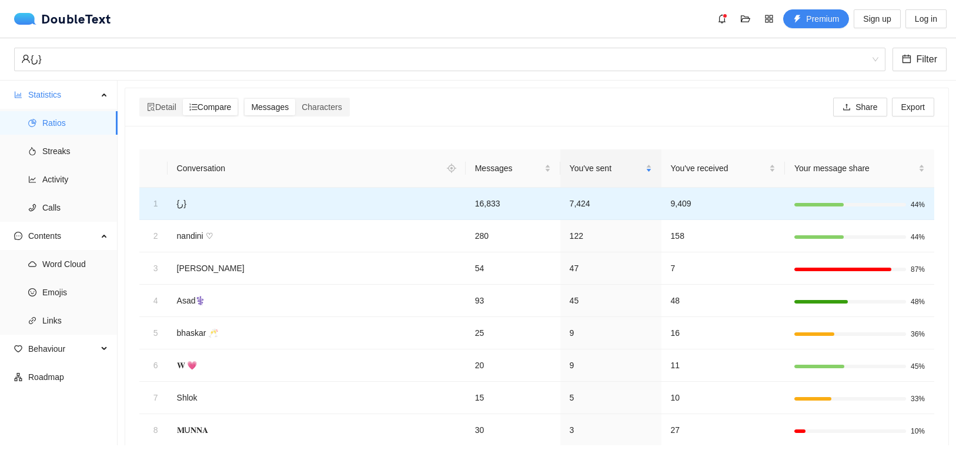
click at [487, 205] on td "16,833" at bounding box center [513, 204] width 95 height 32
click at [586, 201] on td "7,424" at bounding box center [610, 204] width 101 height 32
click at [585, 201] on td "7,424" at bounding box center [610, 204] width 101 height 32
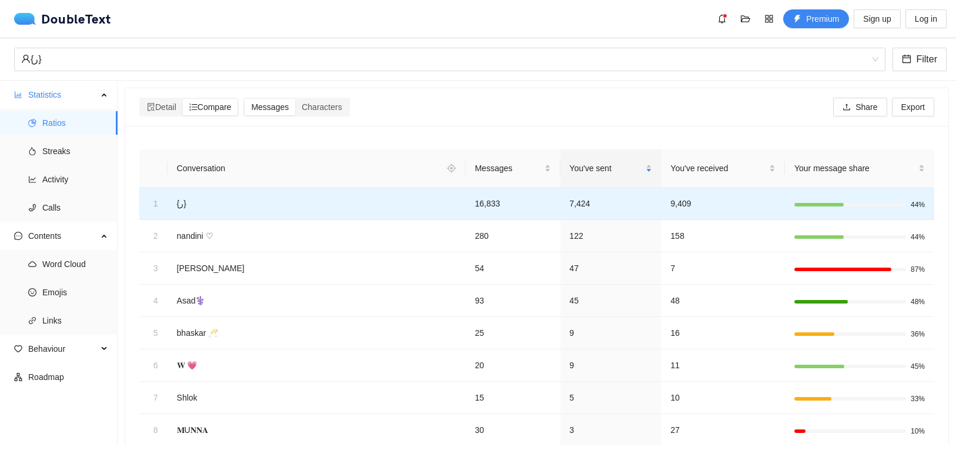
click at [666, 204] on td "9,409" at bounding box center [724, 204] width 124 height 32
click at [688, 202] on td "9,409" at bounding box center [724, 204] width 124 height 32
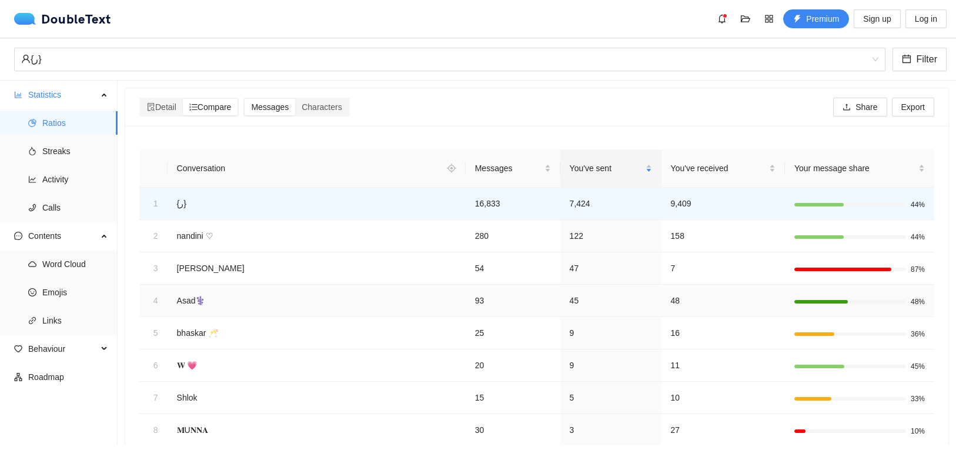
click at [685, 316] on td "48" at bounding box center [724, 301] width 124 height 32
click at [322, 104] on span "Characters" at bounding box center [322, 106] width 40 height 9
click at [295, 99] on input "Characters" at bounding box center [295, 99] width 0 height 0
radio input "true"
radio input "false"
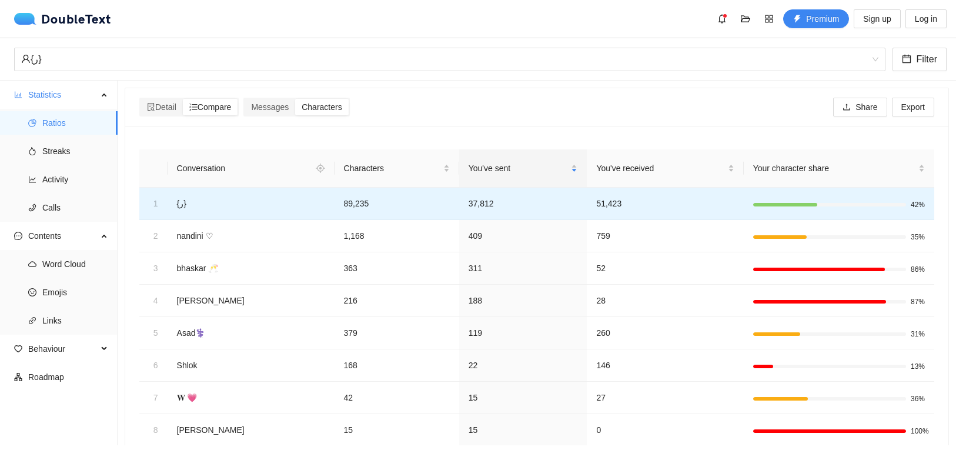
click at [361, 200] on td "89,235" at bounding box center [397, 204] width 125 height 32
click at [482, 199] on td "37,812" at bounding box center [523, 204] width 128 height 32
click at [585, 206] on td "37,812" at bounding box center [523, 204] width 128 height 32
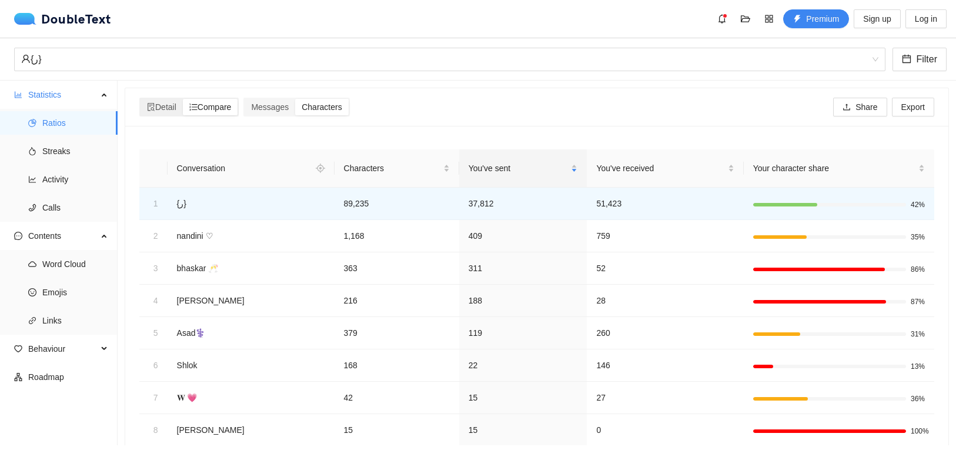
click at [202, 109] on span "Compare" at bounding box center [210, 106] width 42 height 9
click at [183, 99] on input "Compare" at bounding box center [183, 99] width 0 height 0
click at [169, 111] on span "Detail" at bounding box center [161, 106] width 29 height 9
click at [141, 99] on input "Detail" at bounding box center [141, 99] width 0 height 0
radio input "true"
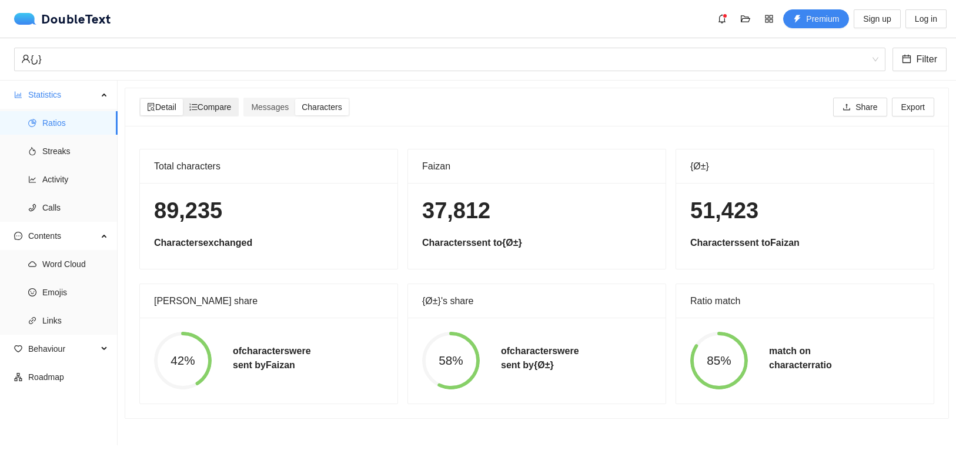
click at [209, 102] on div "Compare" at bounding box center [210, 107] width 55 height 16
click at [183, 99] on input "Compare" at bounding box center [183, 99] width 0 height 0
radio input "true"
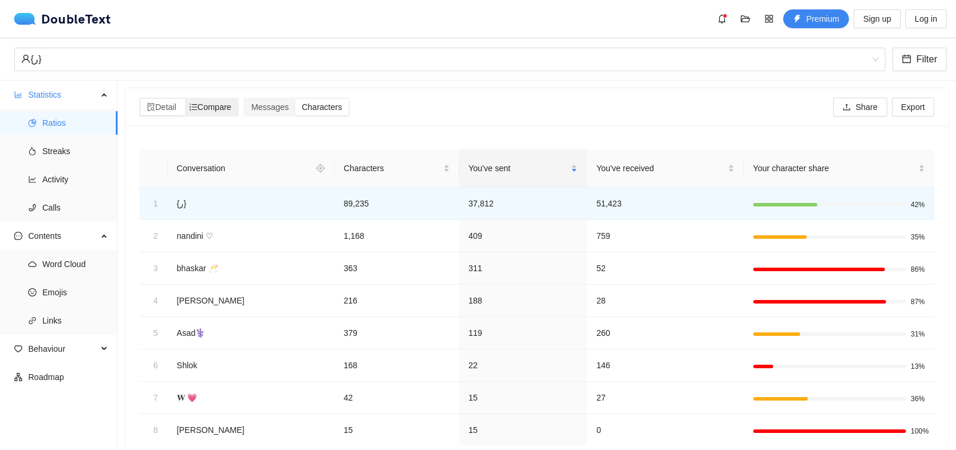
radio input "false"
click at [253, 101] on div "Messages" at bounding box center [270, 107] width 51 height 16
click at [245, 99] on input "Messages" at bounding box center [245, 99] width 0 height 0
radio input "true"
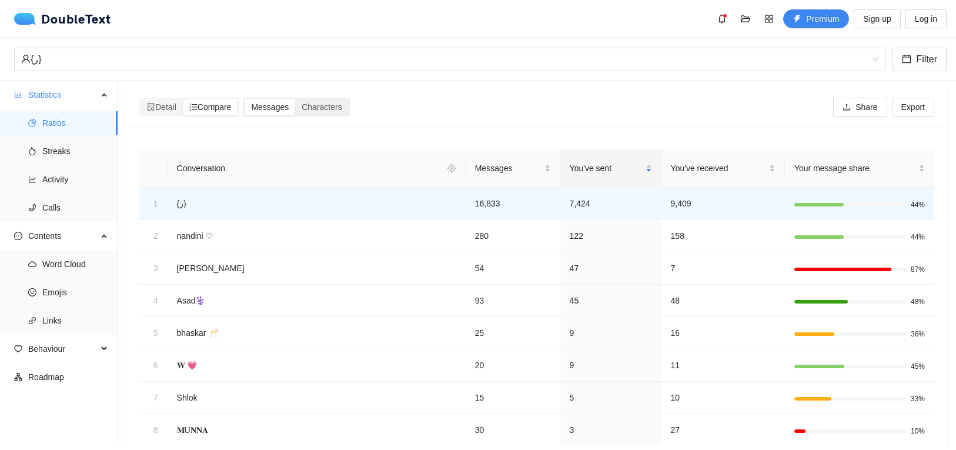
click at [271, 104] on span "Messages" at bounding box center [270, 106] width 38 height 9
click at [245, 99] on input "Messages" at bounding box center [245, 99] width 0 height 0
click at [328, 104] on span "Characters" at bounding box center [322, 106] width 40 height 9
click at [295, 99] on input "Characters" at bounding box center [295, 99] width 0 height 0
radio input "true"
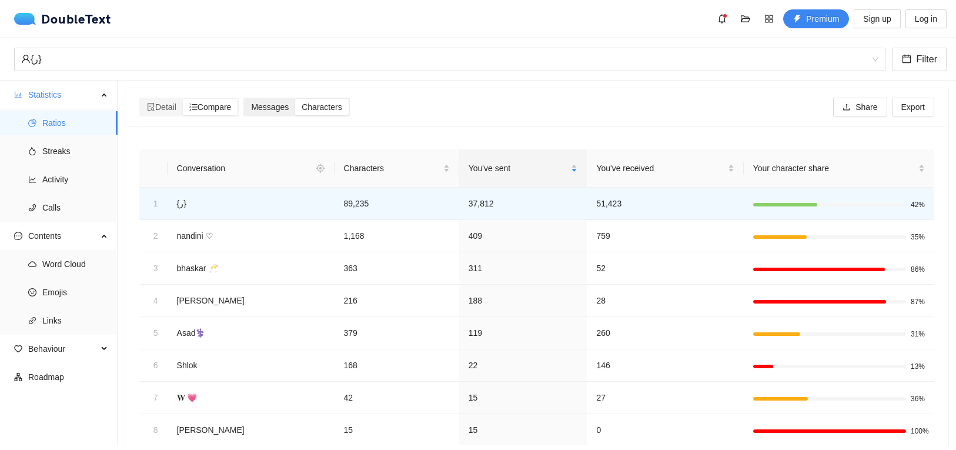
click at [289, 102] on span "Messages" at bounding box center [270, 106] width 38 height 9
click at [245, 99] on input "Messages" at bounding box center [245, 99] width 0 height 0
radio input "true"
radio input "false"
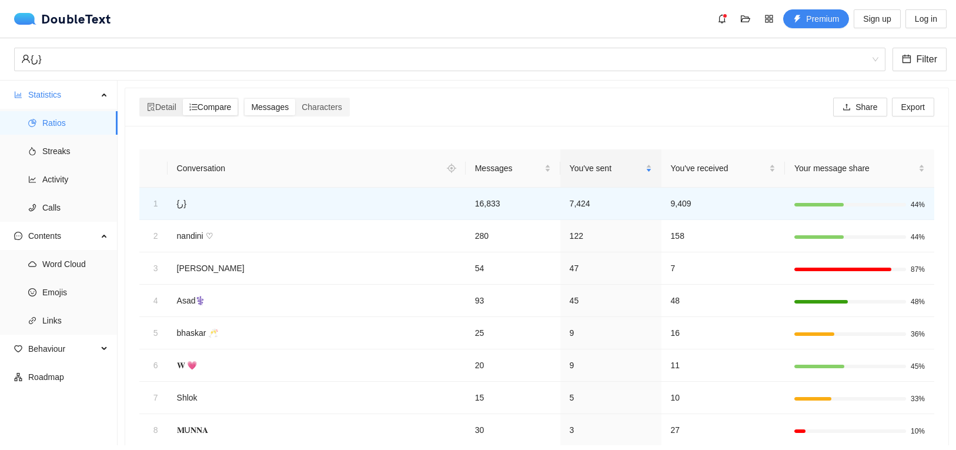
click at [218, 100] on div "Compare" at bounding box center [210, 107] width 55 height 16
click at [183, 99] on input "Compare" at bounding box center [183, 99] width 0 height 0
click at [48, 182] on span "Activity" at bounding box center [75, 180] width 66 height 24
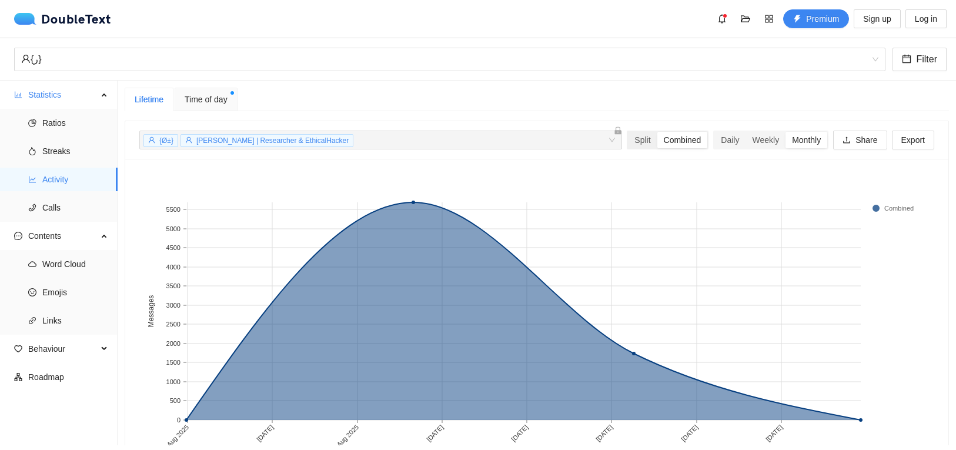
click at [683, 138] on div "Combined" at bounding box center [682, 140] width 51 height 16
click at [657, 132] on input "Combined" at bounding box center [657, 132] width 0 height 0
click at [643, 142] on div "Split" at bounding box center [642, 140] width 29 height 16
click at [628, 132] on input "Split" at bounding box center [628, 132] width 0 height 0
radio input "true"
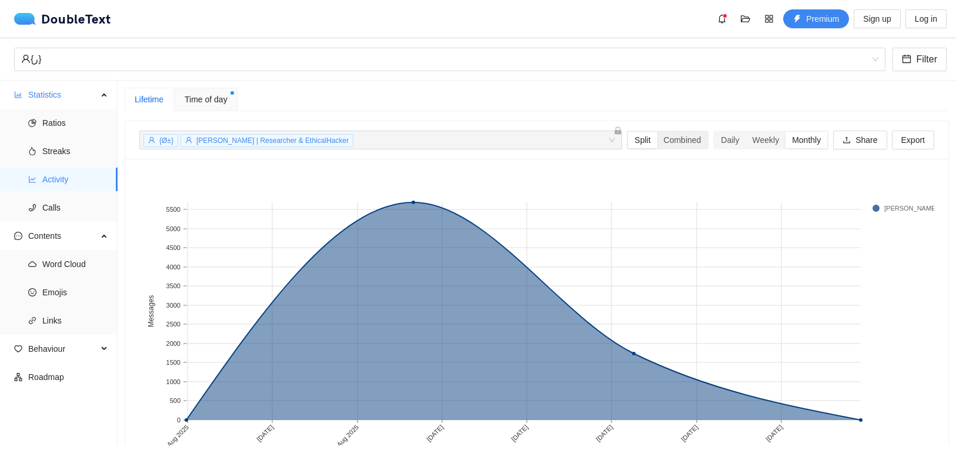
click at [643, 142] on div "Split" at bounding box center [642, 140] width 29 height 16
click at [628, 132] on input "Split" at bounding box center [628, 132] width 0 height 0
click at [614, 147] on div "{Ø±} [PERSON_NAME] | Researcher & EthicalHacker + 0 ..." at bounding box center [380, 140] width 483 height 19
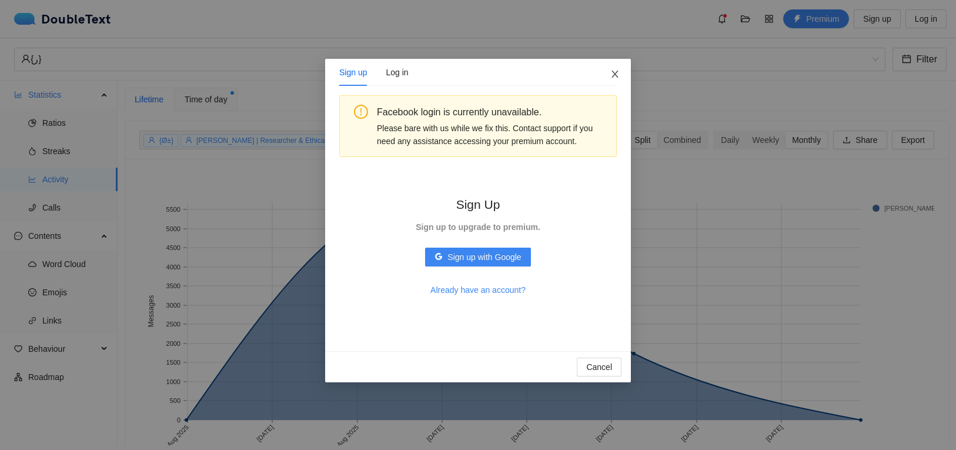
click at [619, 74] on icon "close" at bounding box center [614, 73] width 9 height 9
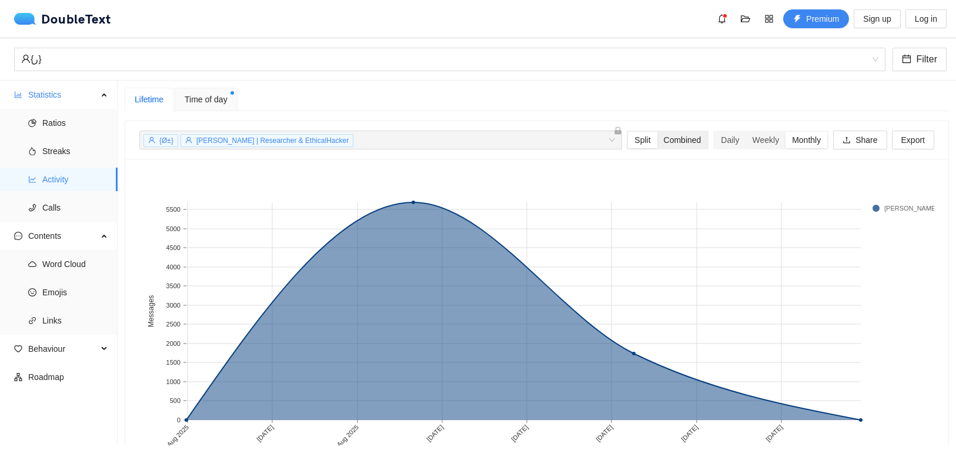
click at [691, 136] on div "Combined" at bounding box center [682, 140] width 51 height 16
click at [657, 132] on input "Combined" at bounding box center [657, 132] width 0 height 0
radio input "true"
radio input "false"
click at [717, 139] on div "Daily" at bounding box center [730, 140] width 31 height 16
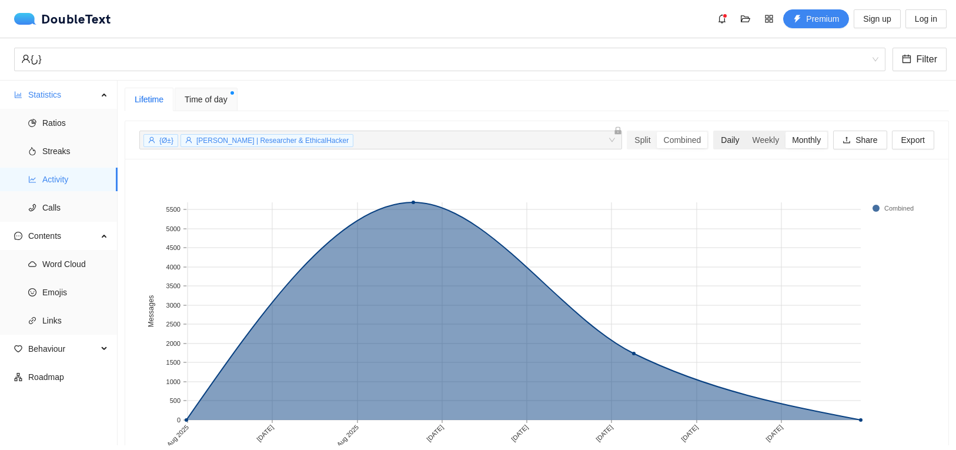
click at [715, 132] on input "Daily" at bounding box center [715, 132] width 0 height 0
radio input "true"
radio input "false"
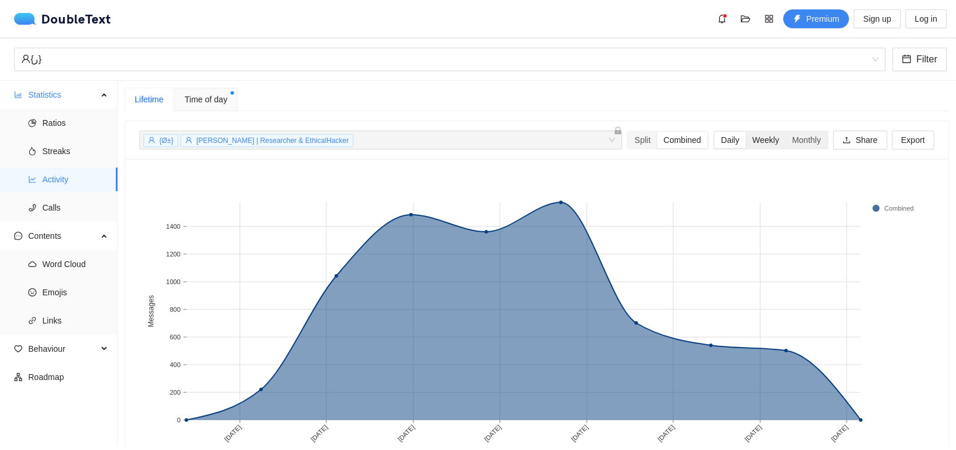
click at [785, 136] on div "Weekly" at bounding box center [766, 140] width 40 height 16
click at [746, 132] on input "Weekly" at bounding box center [746, 132] width 0 height 0
radio input "true"
radio input "false"
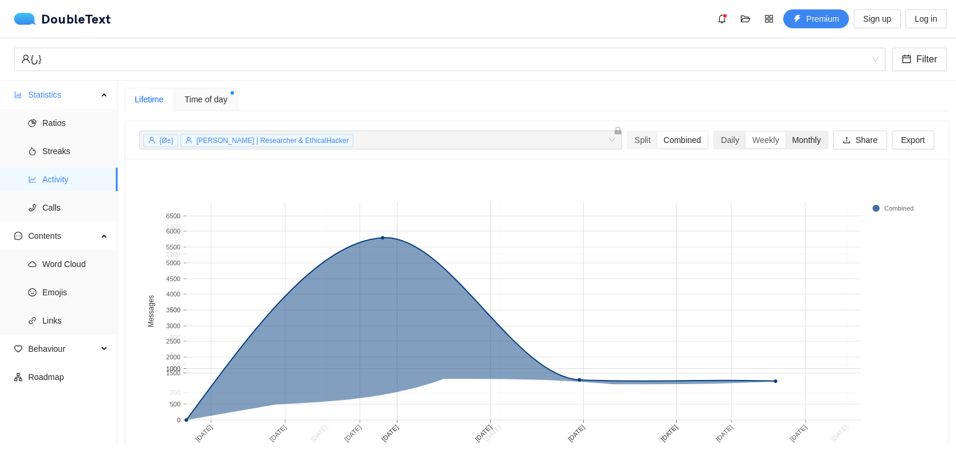
click at [816, 138] on div "Monthly" at bounding box center [807, 140] width 42 height 16
click at [786, 132] on input "Monthly" at bounding box center [786, 132] width 0 height 0
radio input "true"
radio input "false"
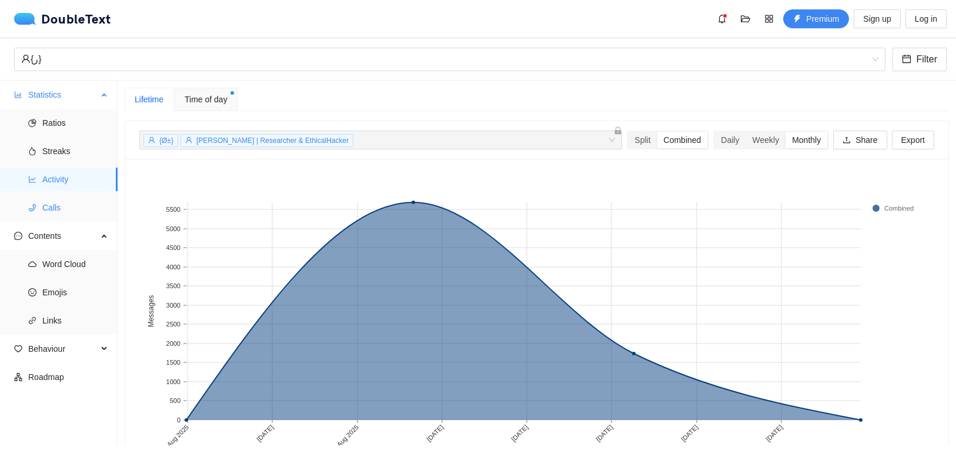
click at [37, 211] on li "Calls" at bounding box center [59, 208] width 118 height 24
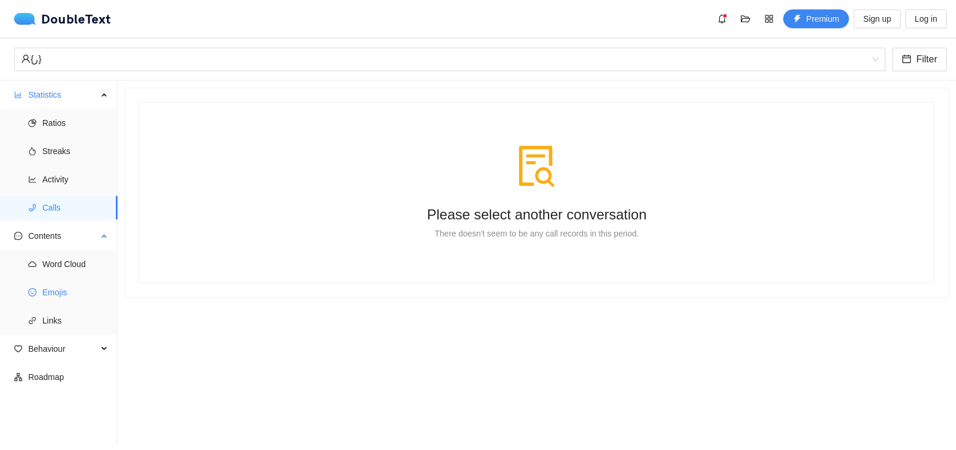
click at [49, 299] on span "Emojis" at bounding box center [75, 293] width 66 height 24
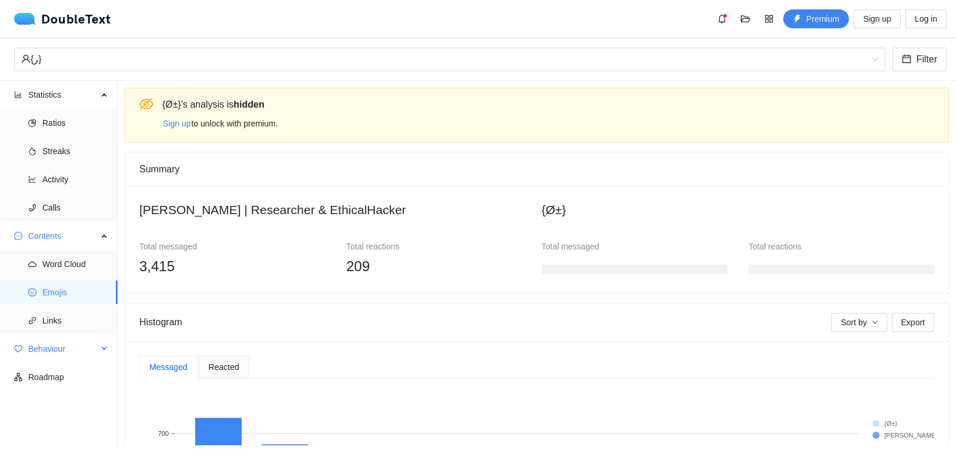
click at [87, 346] on span "Behaviour" at bounding box center [62, 349] width 69 height 24
drag, startPoint x: 116, startPoint y: 290, endPoint x: 121, endPoint y: 303, distance: 14.5
click at [121, 303] on section "Statistics Ratios Streaks Activity Calls Contents Word Cloud Emojis Links Behav…" at bounding box center [478, 263] width 956 height 365
click at [66, 378] on span "Engagement" at bounding box center [75, 377] width 66 height 24
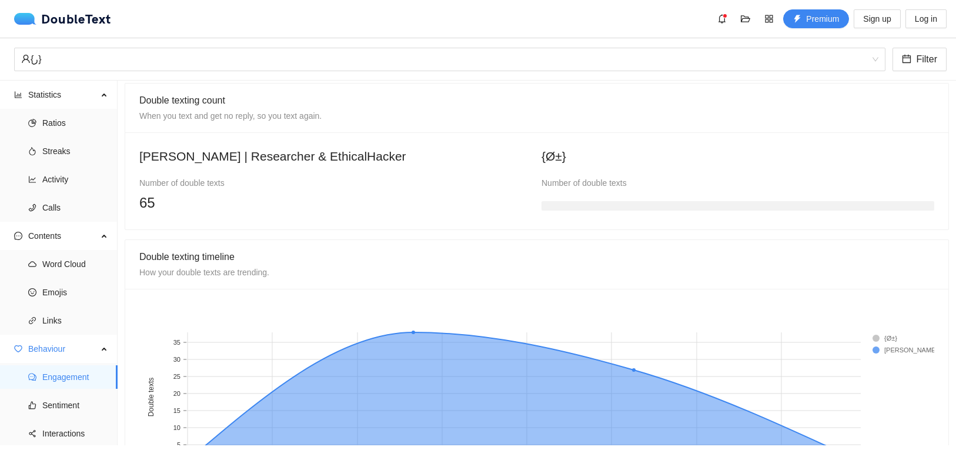
scroll to position [842, 0]
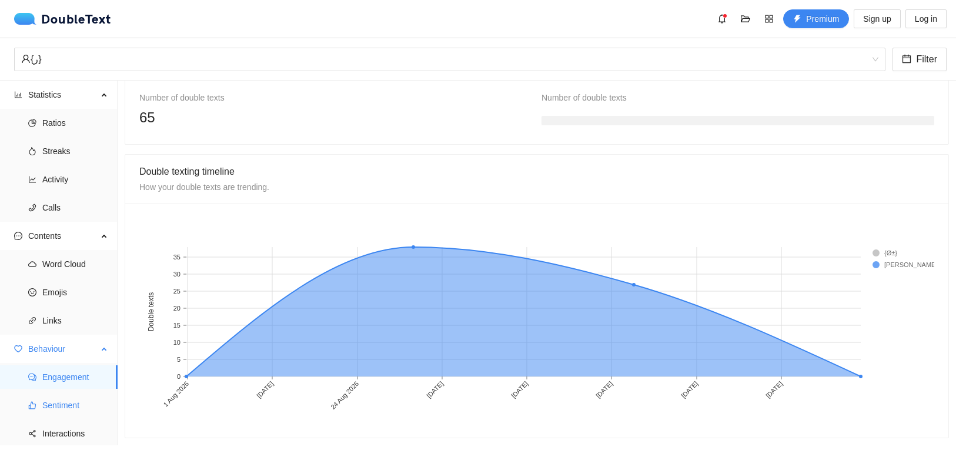
click at [61, 400] on span "Sentiment" at bounding box center [75, 405] width 66 height 24
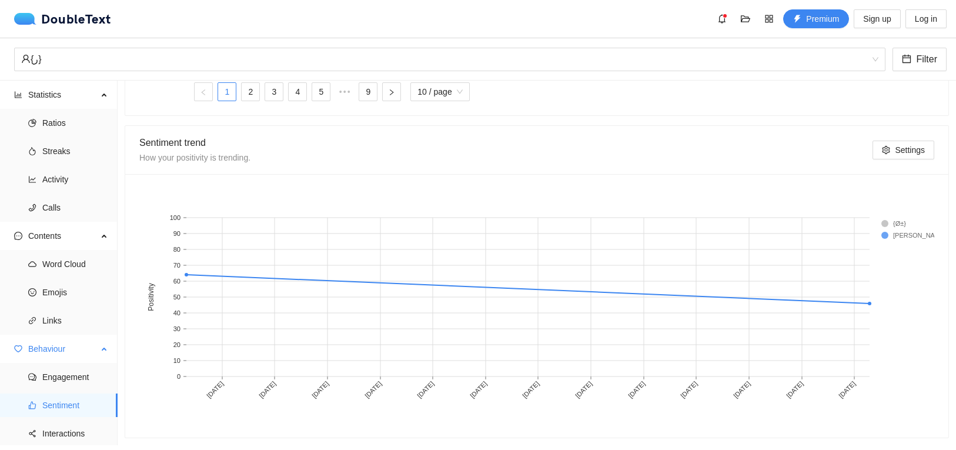
scroll to position [605, 0]
click at [85, 430] on span "Interactions" at bounding box center [75, 434] width 66 height 24
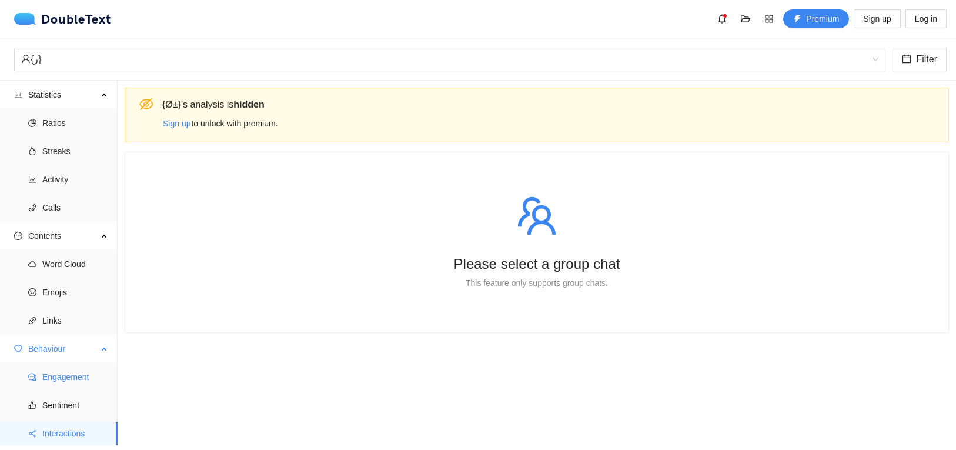
click at [48, 372] on span "Engagement" at bounding box center [75, 377] width 66 height 24
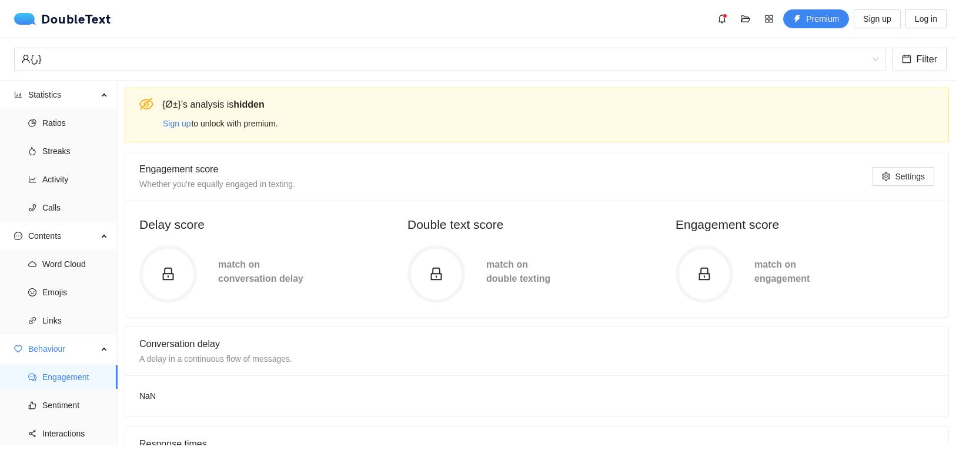
click at [195, 259] on div at bounding box center [168, 274] width 58 height 58
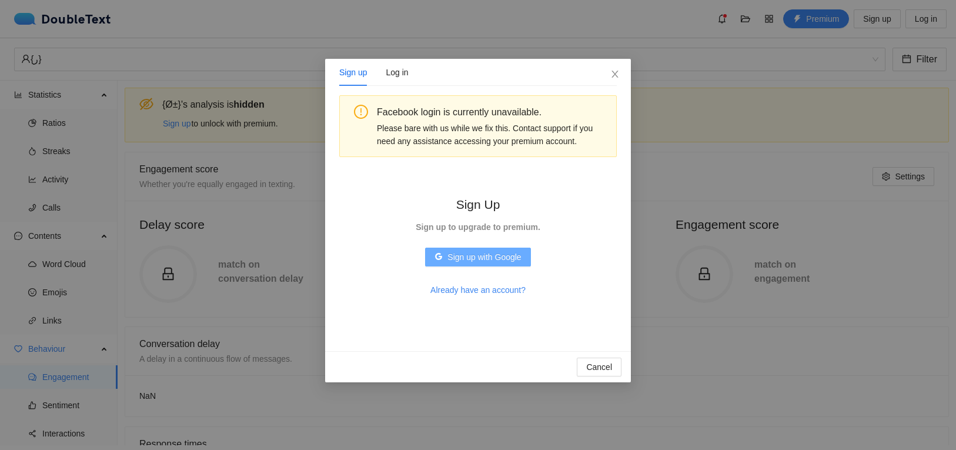
click at [486, 256] on span "Sign up with Google" at bounding box center [485, 257] width 74 height 13
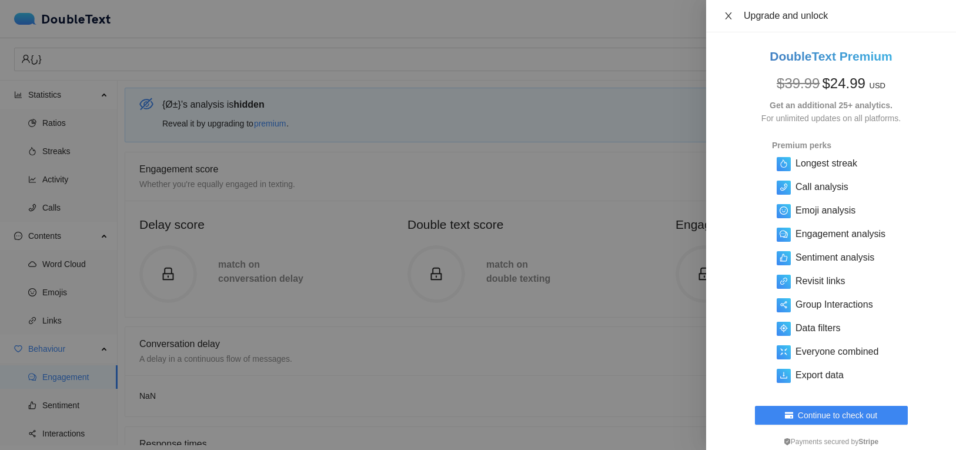
click at [729, 14] on icon "close" at bounding box center [728, 15] width 6 height 7
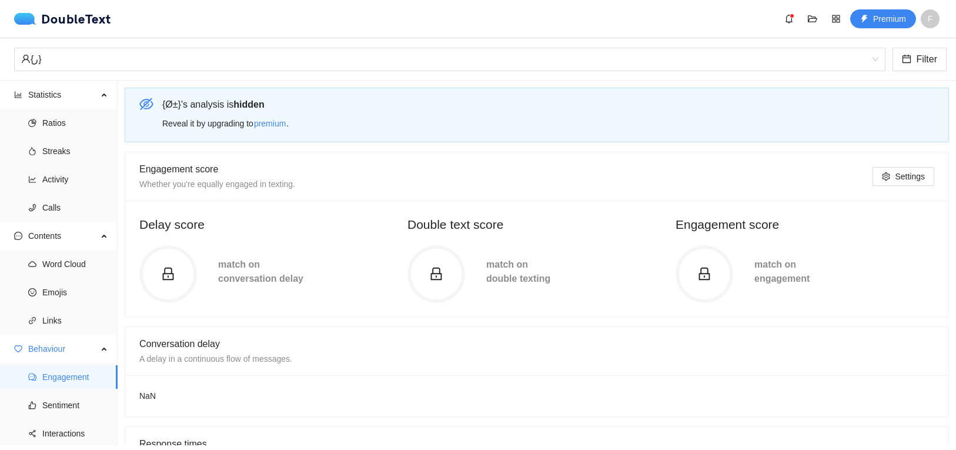
click at [162, 281] on icon "lock" at bounding box center [168, 274] width 14 height 14
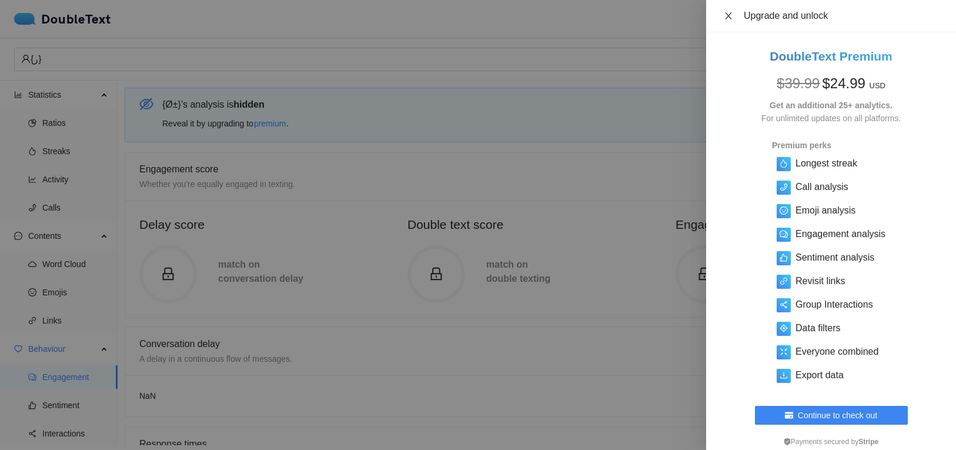
click at [726, 16] on icon "close" at bounding box center [728, 15] width 9 height 9
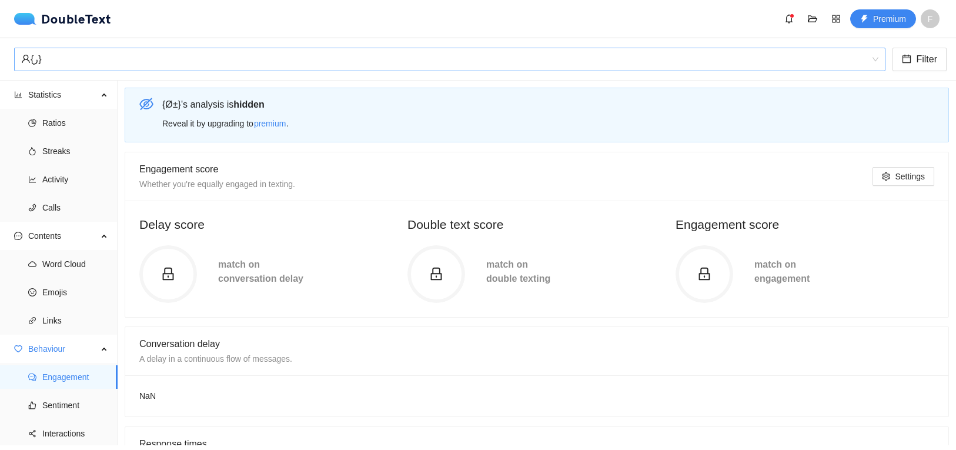
click at [53, 61] on div "‎{ر}‎" at bounding box center [444, 59] width 847 height 22
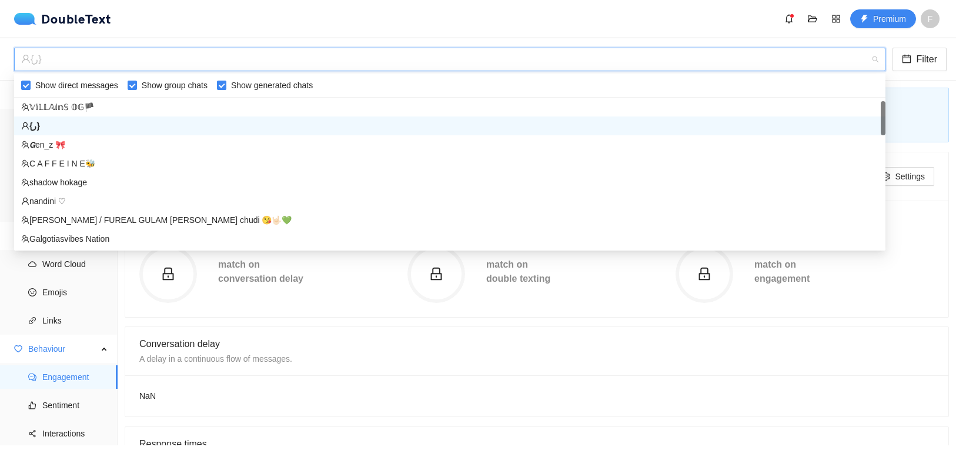
scroll to position [19, 0]
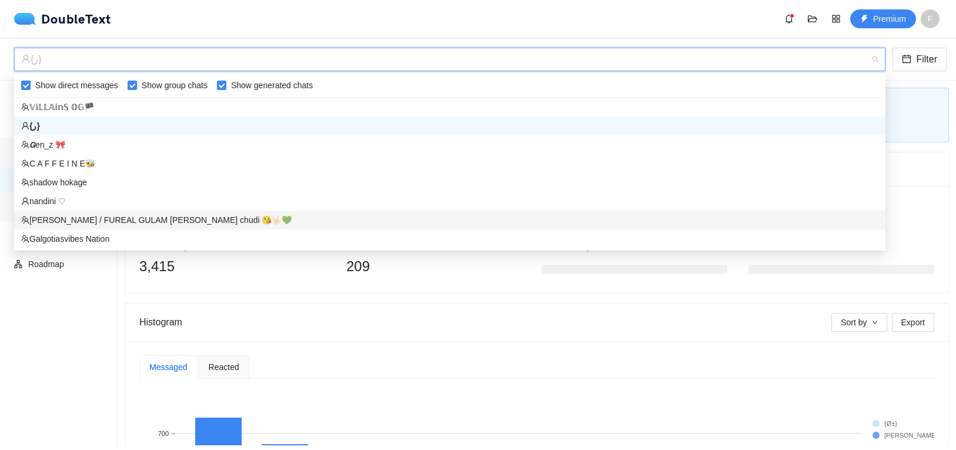
scroll to position [19, 0]
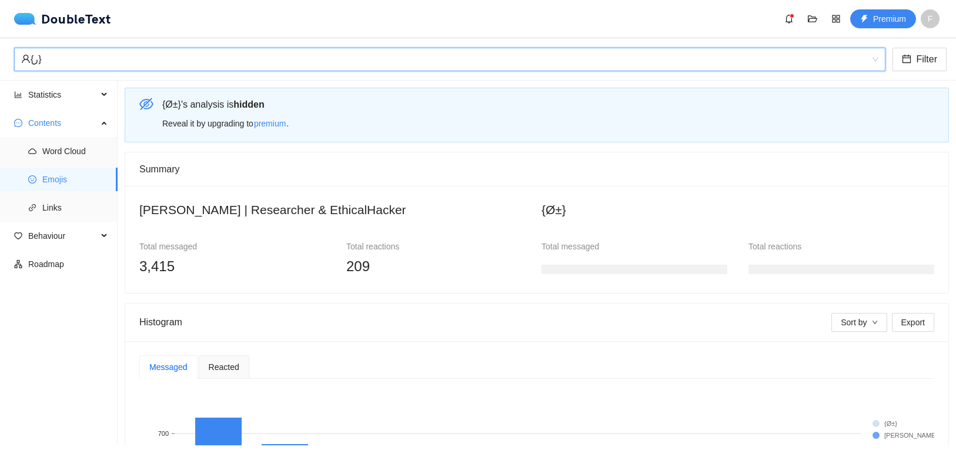
click at [692, 139] on div "{Ø±} 's analysis is hidden Reveal it by upgrading to premium ." at bounding box center [537, 115] width 825 height 55
